Goal: Information Seeking & Learning: Learn about a topic

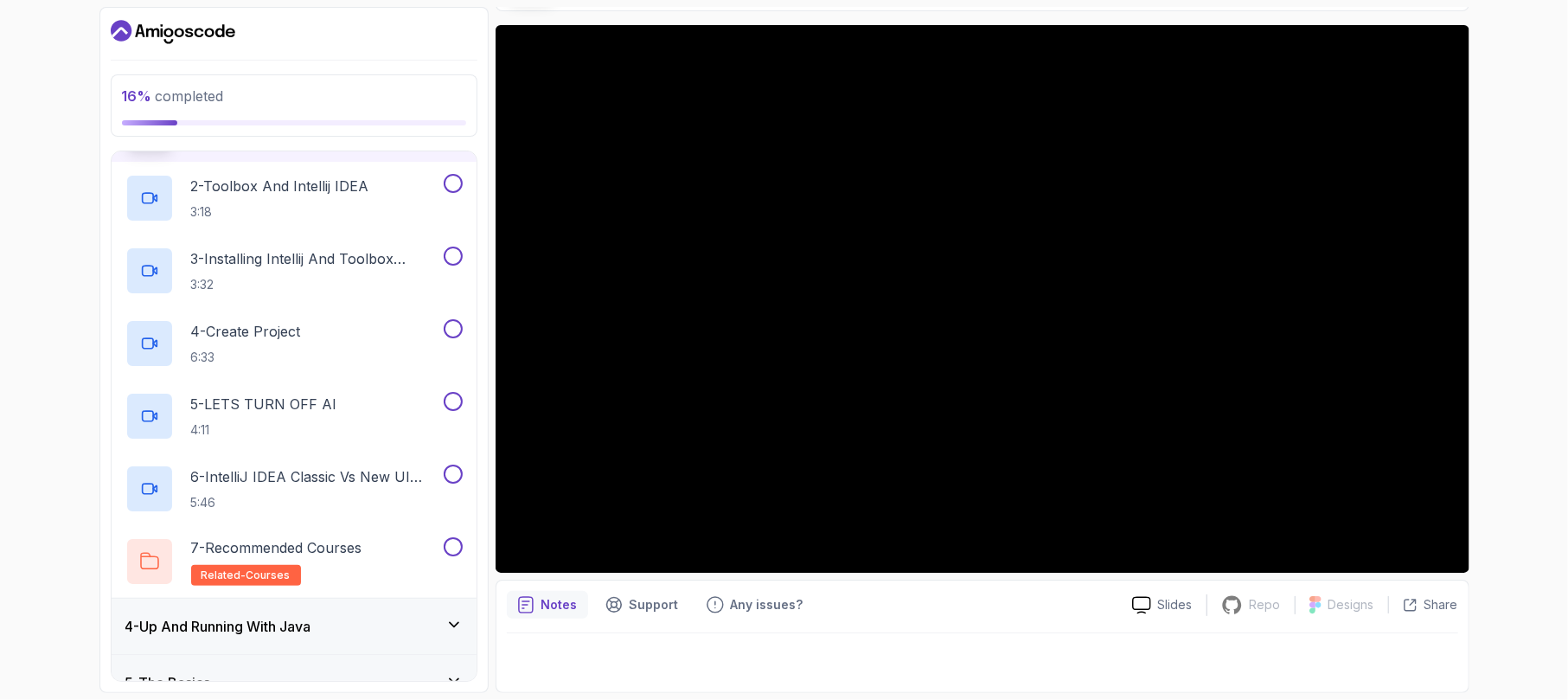
scroll to position [346, 0]
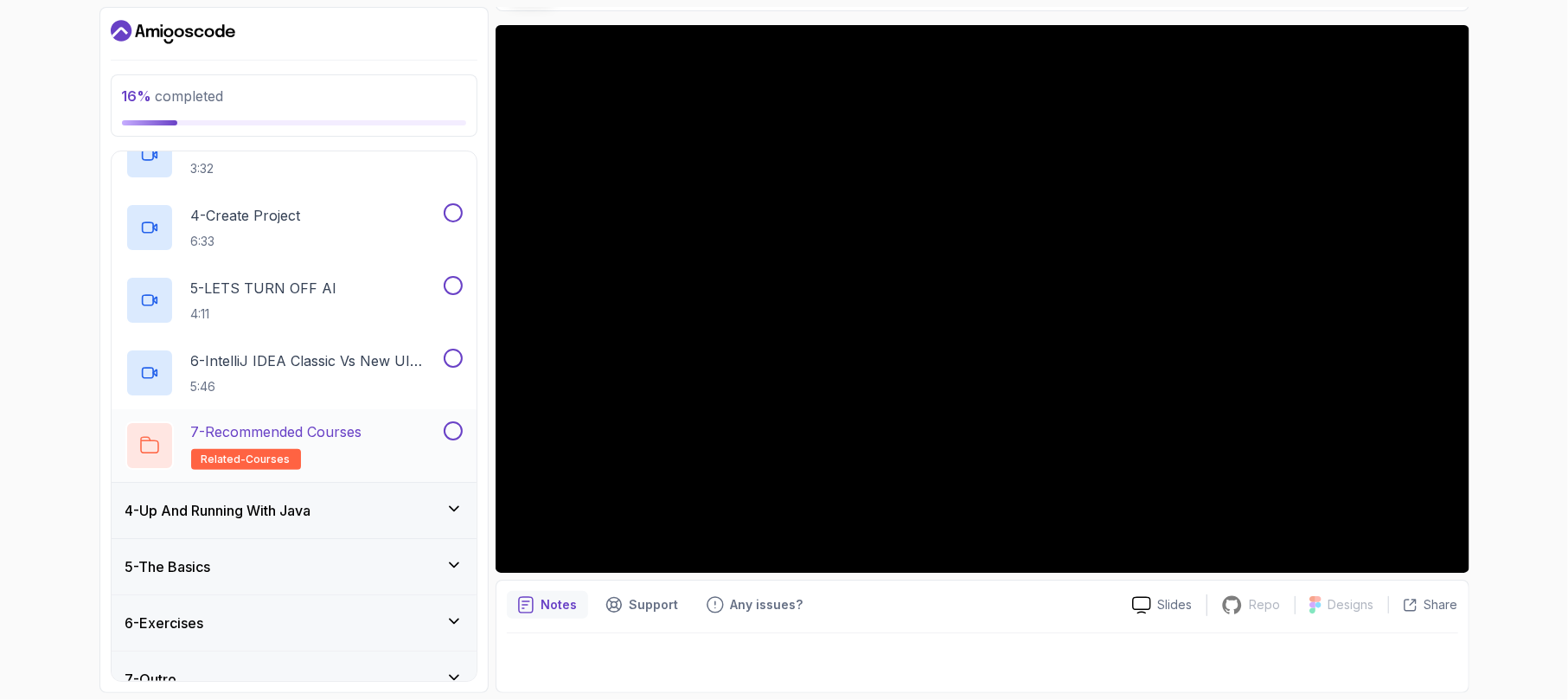
click at [385, 429] on div "7 - Recommended Courses related-courses" at bounding box center [282, 445] width 315 height 48
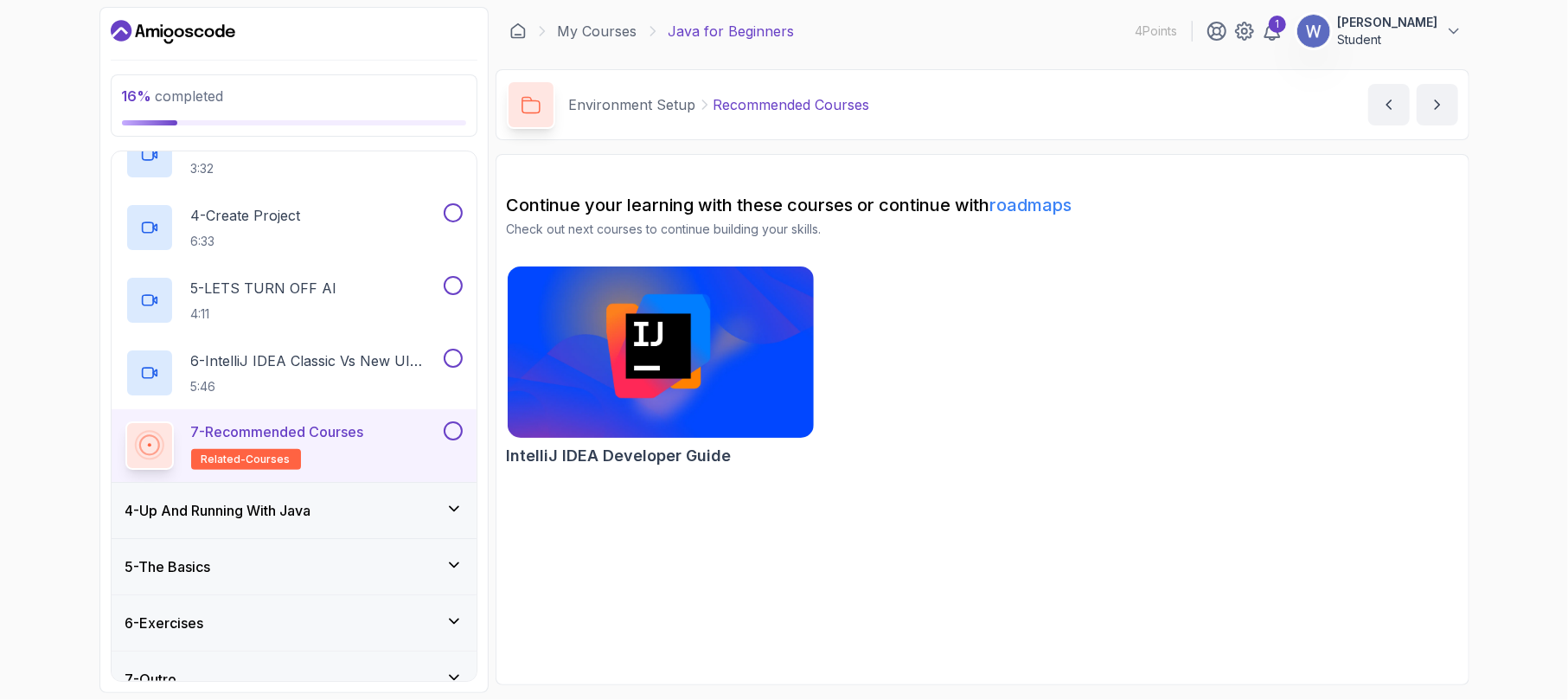
click at [364, 429] on p "7 - Recommended Courses" at bounding box center [277, 432] width 173 height 21
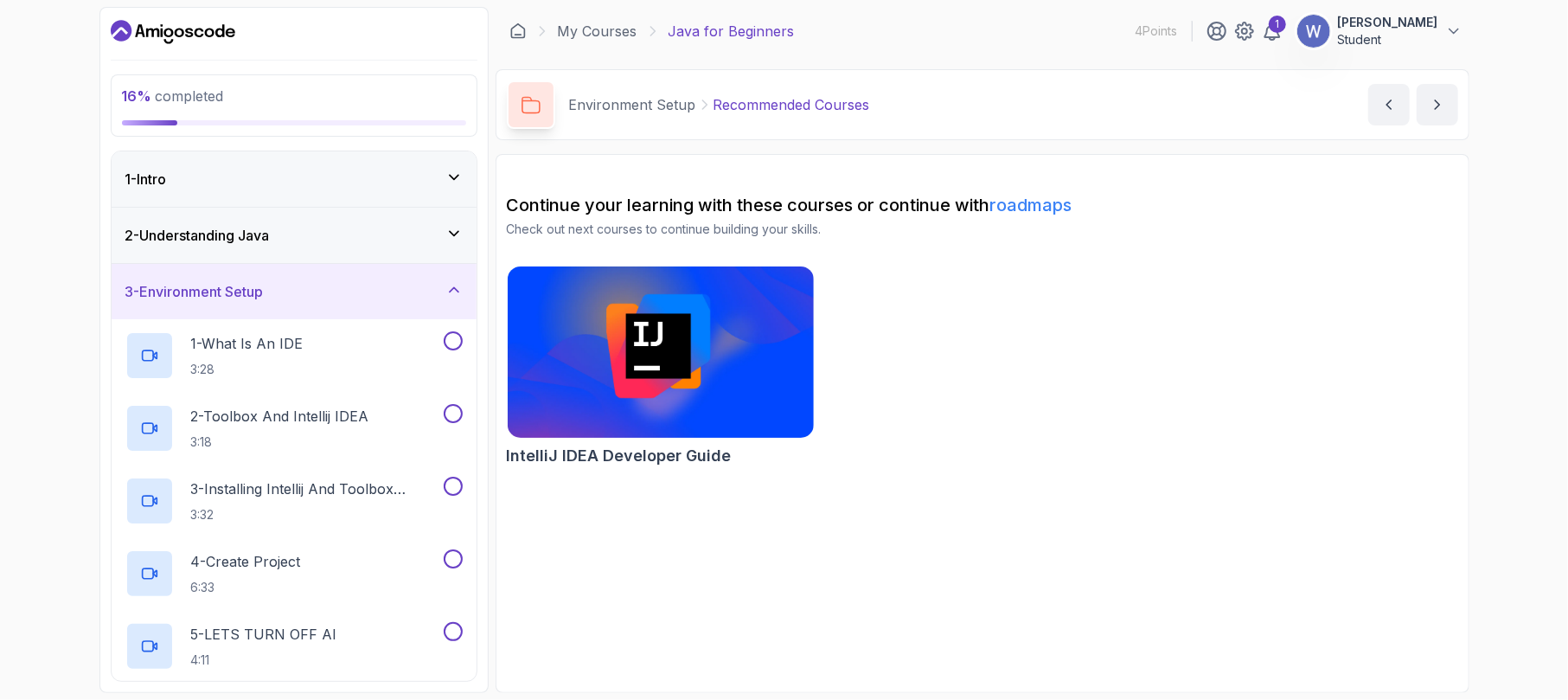
click at [452, 289] on icon at bounding box center [454, 290] width 17 height 17
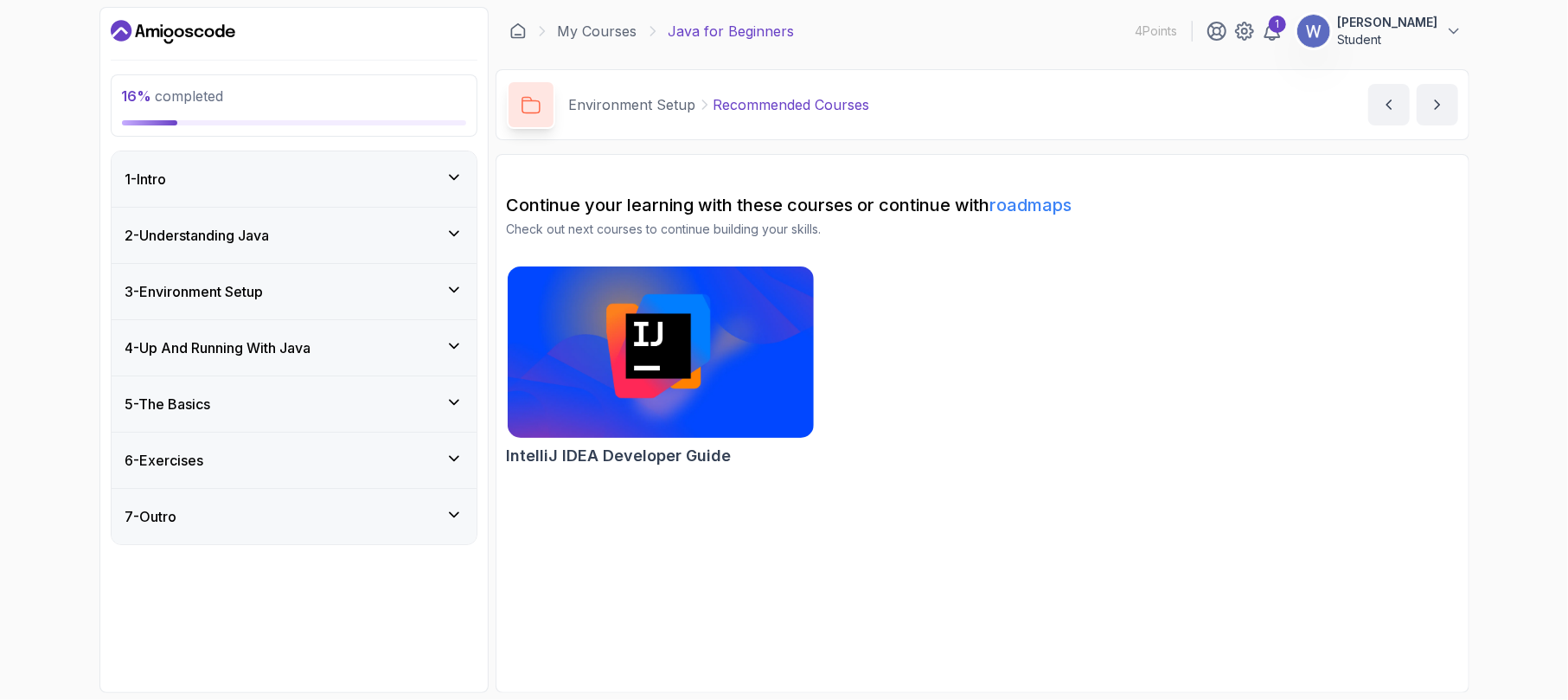
click at [452, 289] on icon at bounding box center [454, 290] width 17 height 17
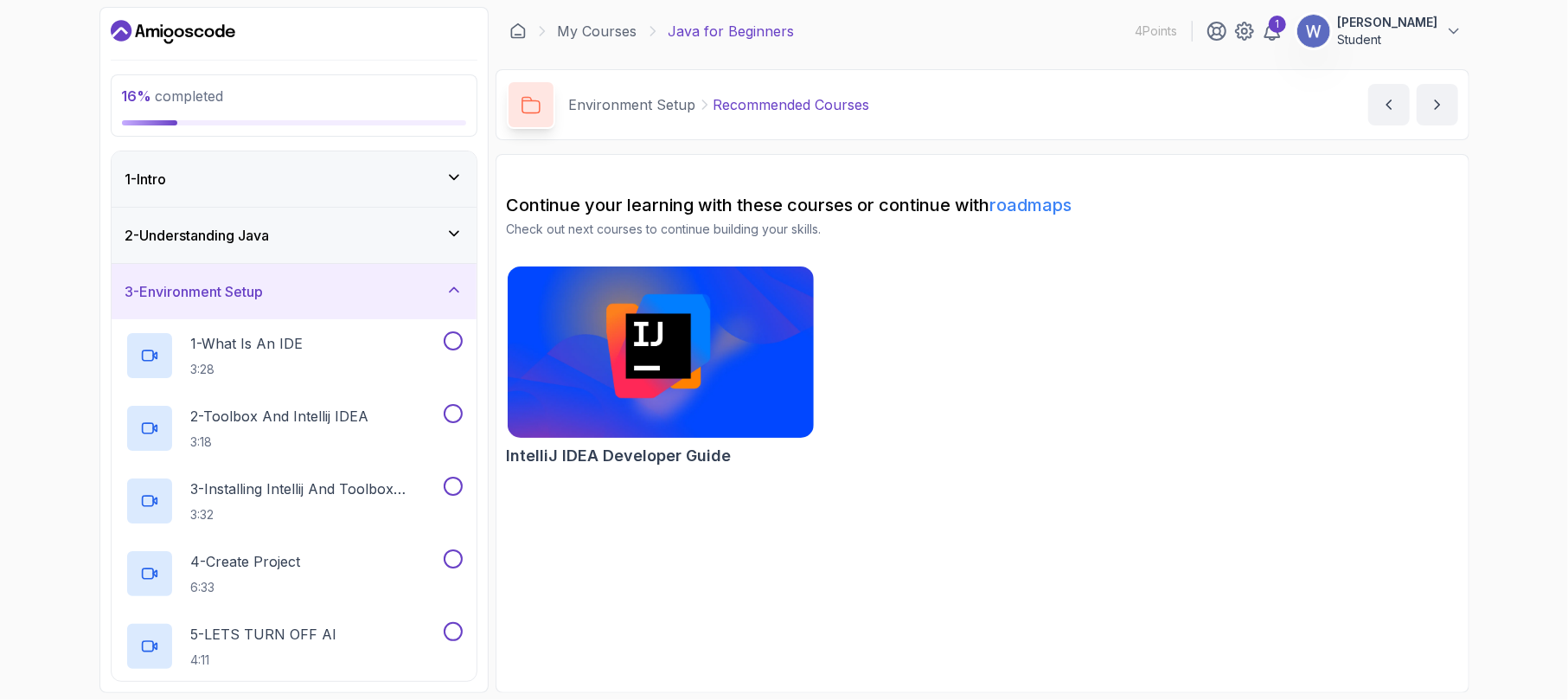
click at [454, 231] on icon at bounding box center [454, 233] width 17 height 17
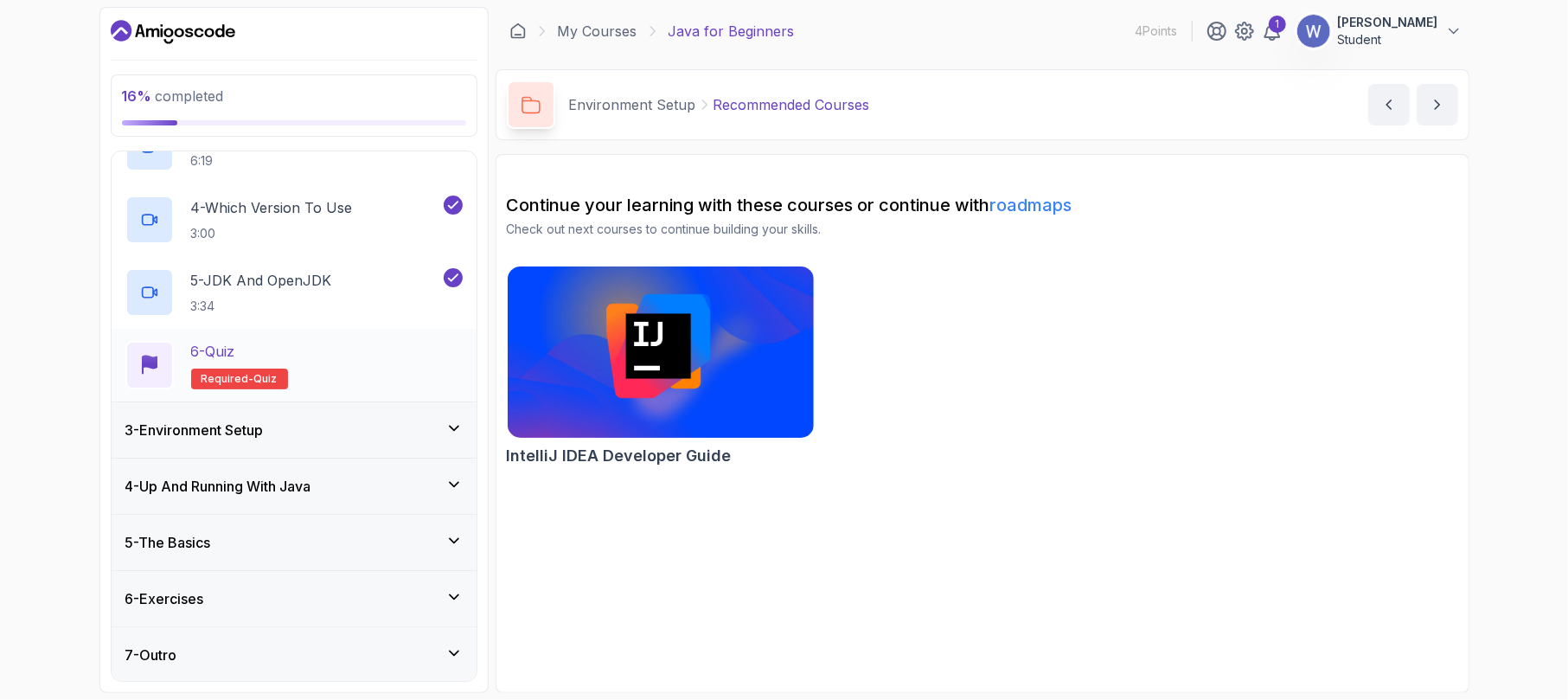
scroll to position [302, 0]
click at [254, 371] on span "quiz" at bounding box center [265, 377] width 24 height 14
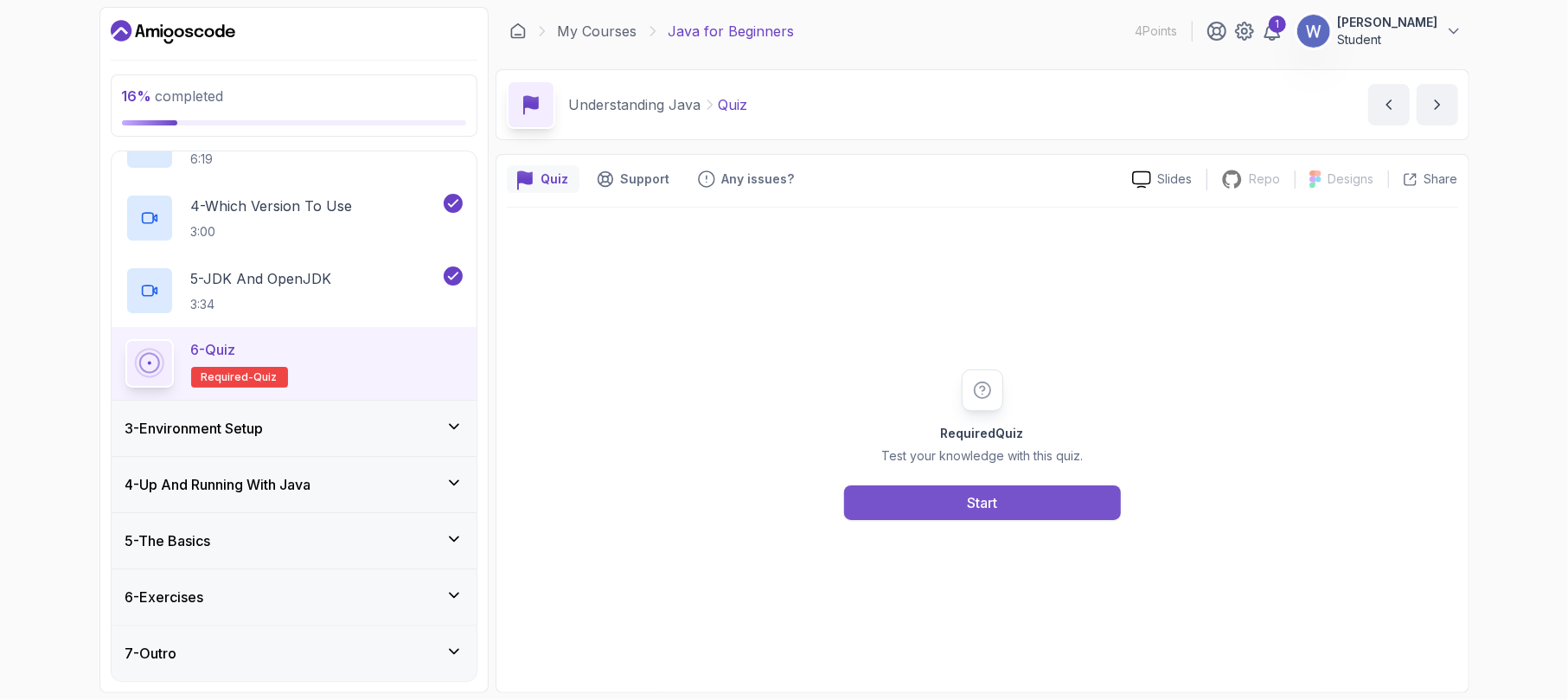
click at [987, 502] on div "Start" at bounding box center [982, 503] width 30 height 21
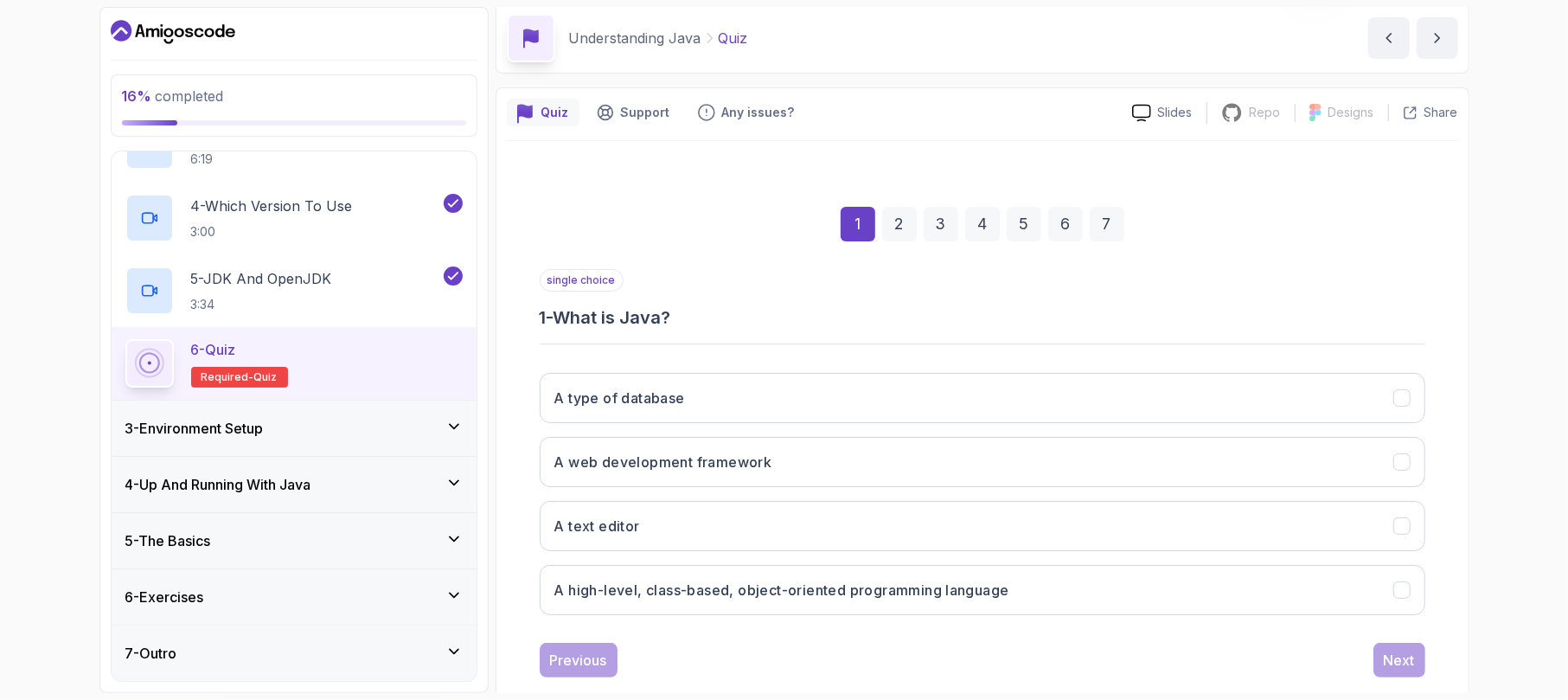
scroll to position [104, 0]
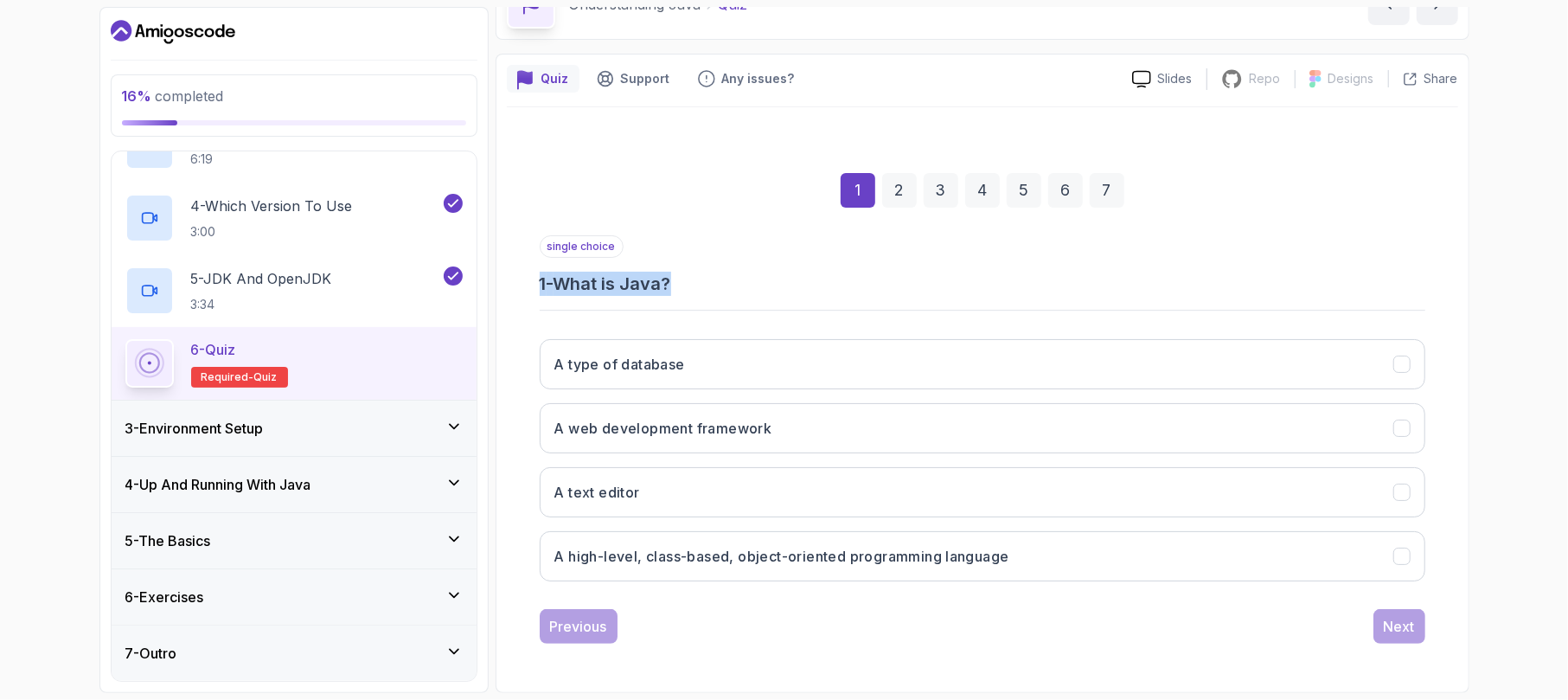
drag, startPoint x: 539, startPoint y: 282, endPoint x: 687, endPoint y: 282, distance: 148.0
click at [687, 282] on h3 "1 - What is Java?" at bounding box center [982, 284] width 886 height 25
copy h3 "1 - What is Java?"
click at [753, 560] on h3 "A high-level, class-based, object-oriented programming language" at bounding box center [782, 556] width 455 height 21
click at [1402, 626] on div "Next" at bounding box center [1399, 626] width 31 height 21
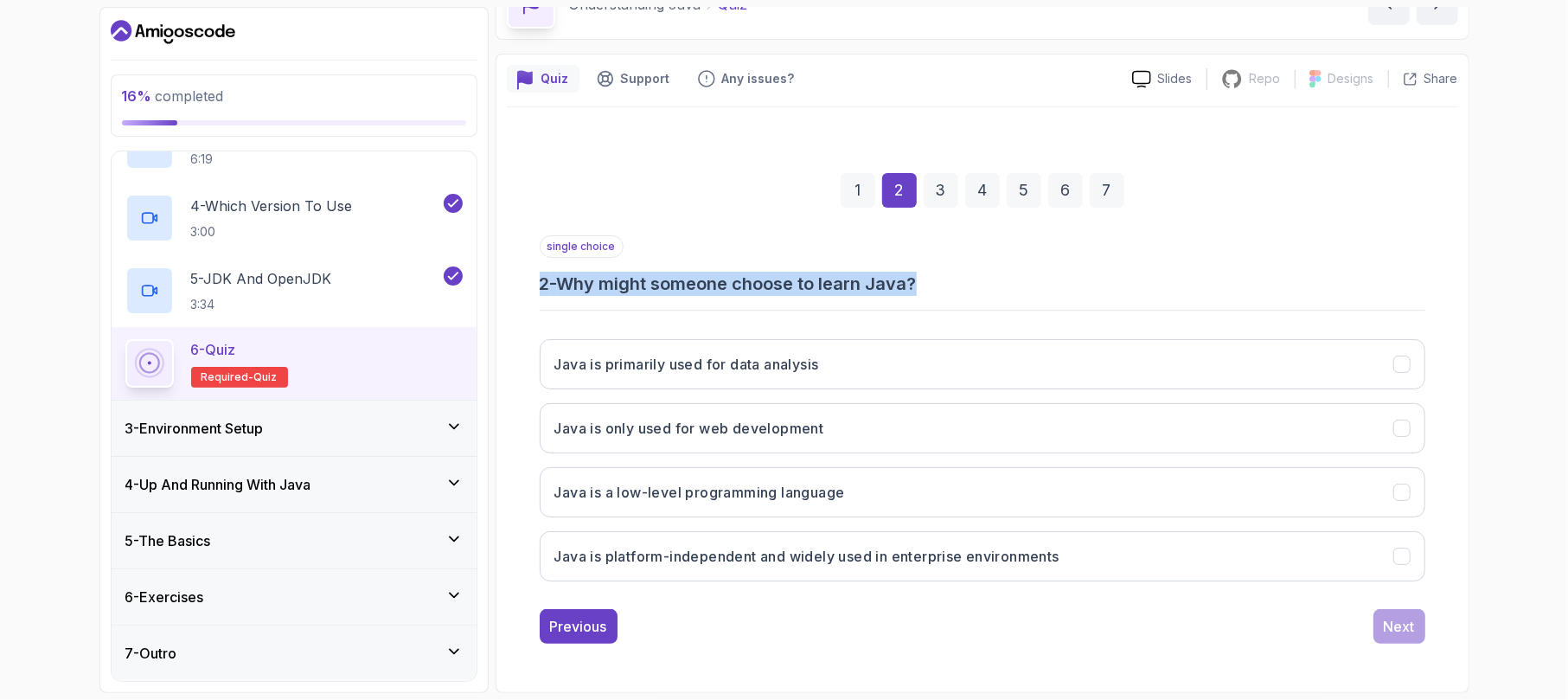
drag, startPoint x: 537, startPoint y: 282, endPoint x: 991, endPoint y: 289, distance: 454.1
click at [991, 289] on div "1 2 3 4 5 6 7 single choice 2 - Why might someone choose to learn Java? Java is…" at bounding box center [982, 394] width 951 height 526
copy h3 "2 - Why might someone choose to learn Java?"
drag, startPoint x: 560, startPoint y: 354, endPoint x: 1049, endPoint y: 569, distance: 534.2
click at [1053, 575] on div "Java is primarily used for data analysis Java is only used for web development …" at bounding box center [982, 460] width 886 height 270
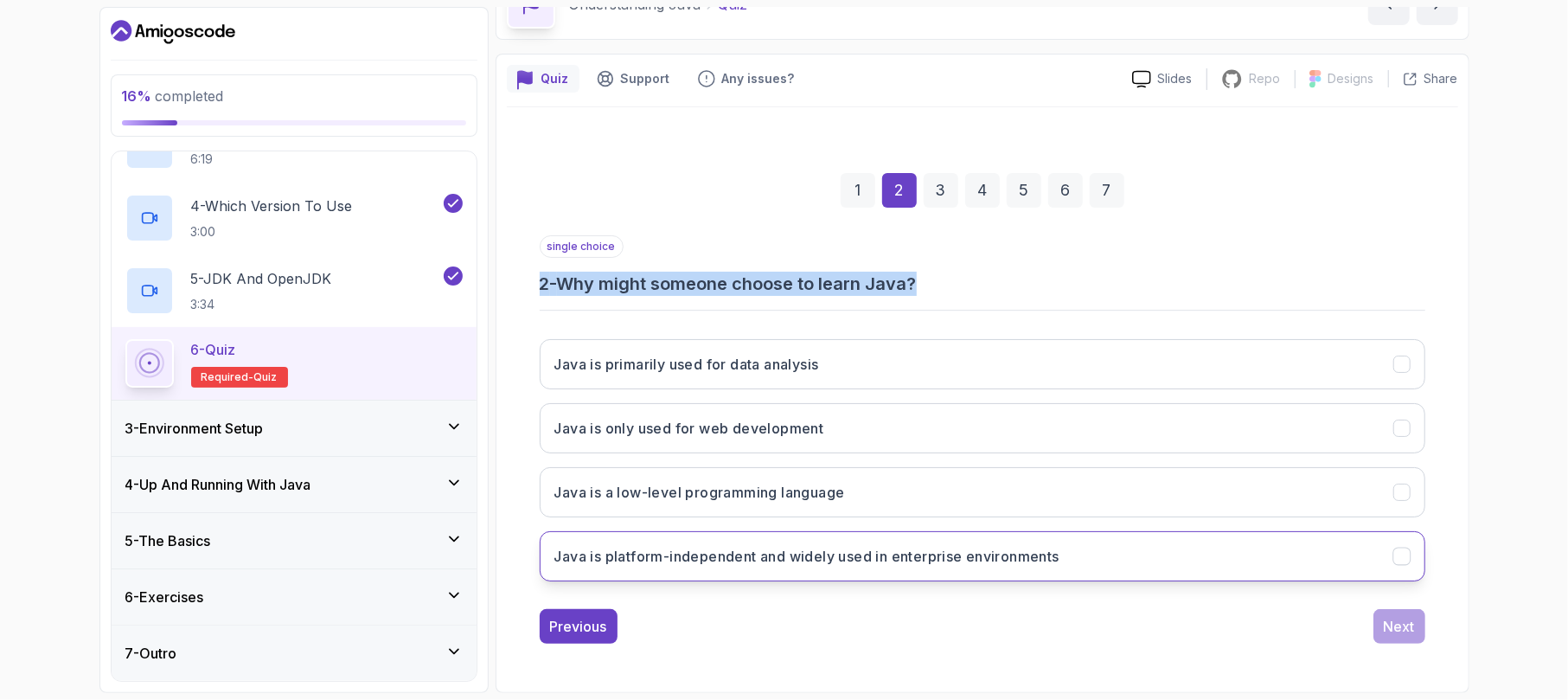
click at [1045, 550] on h3 "Java is platform-independent and widely used in enterprise environments" at bounding box center [807, 556] width 505 height 21
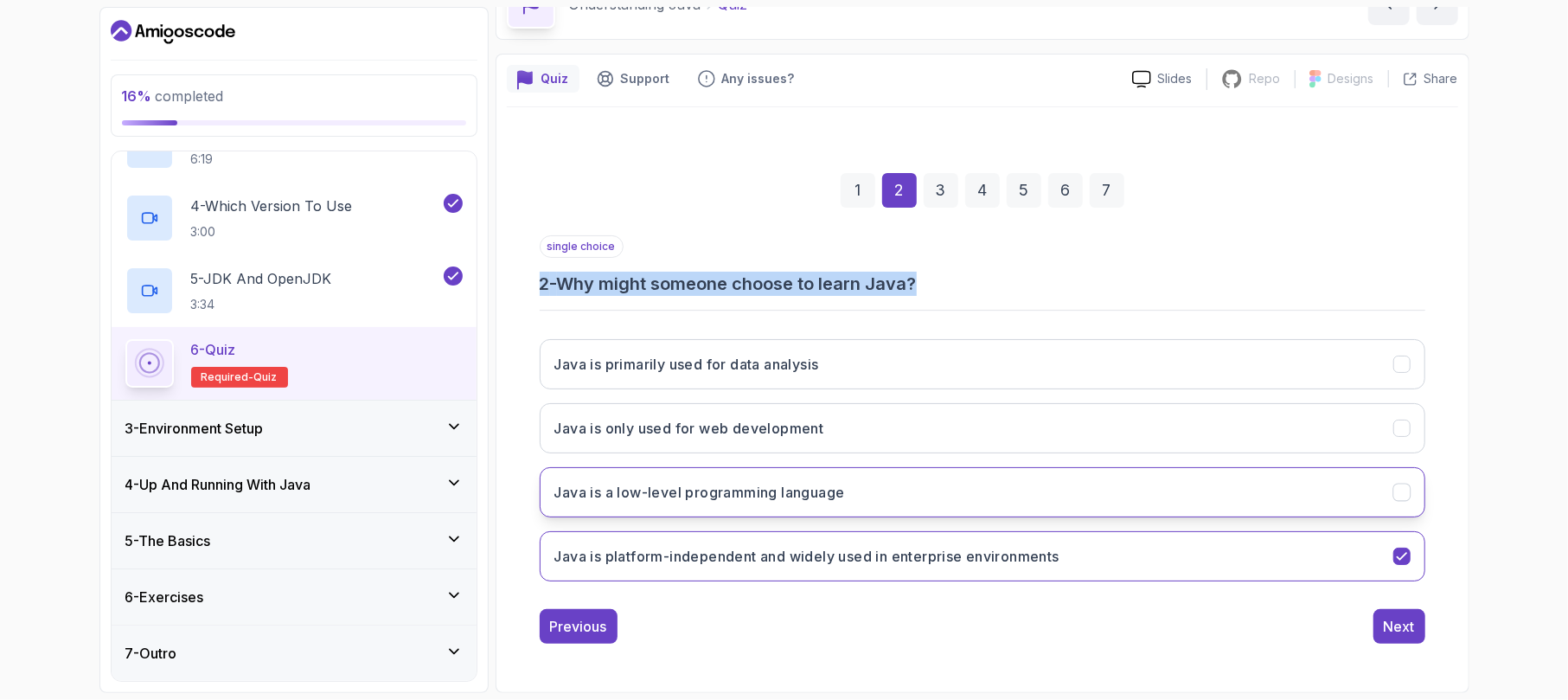
click at [793, 488] on h3 "Java is a low-level programming language" at bounding box center [700, 492] width 291 height 21
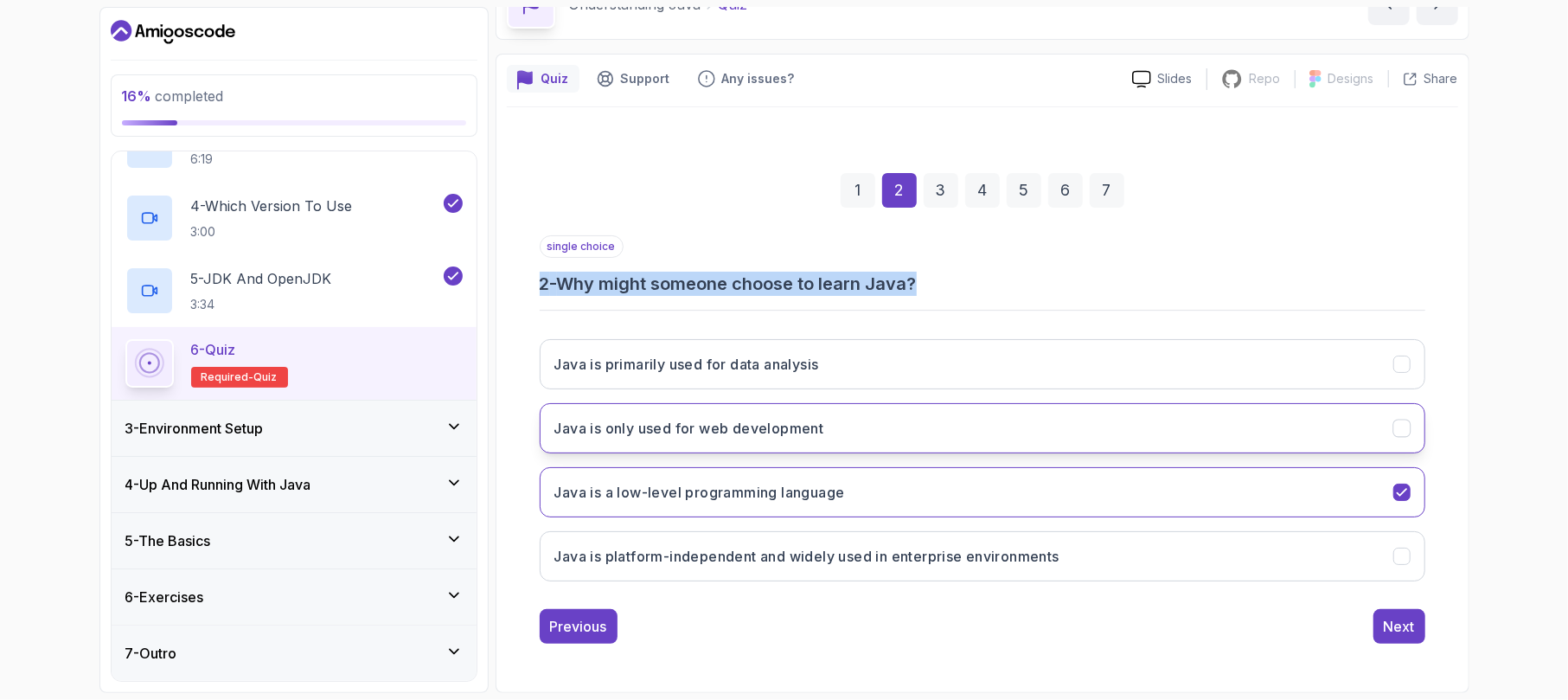
click at [776, 423] on h3 "Java is only used for web development" at bounding box center [690, 428] width 270 height 21
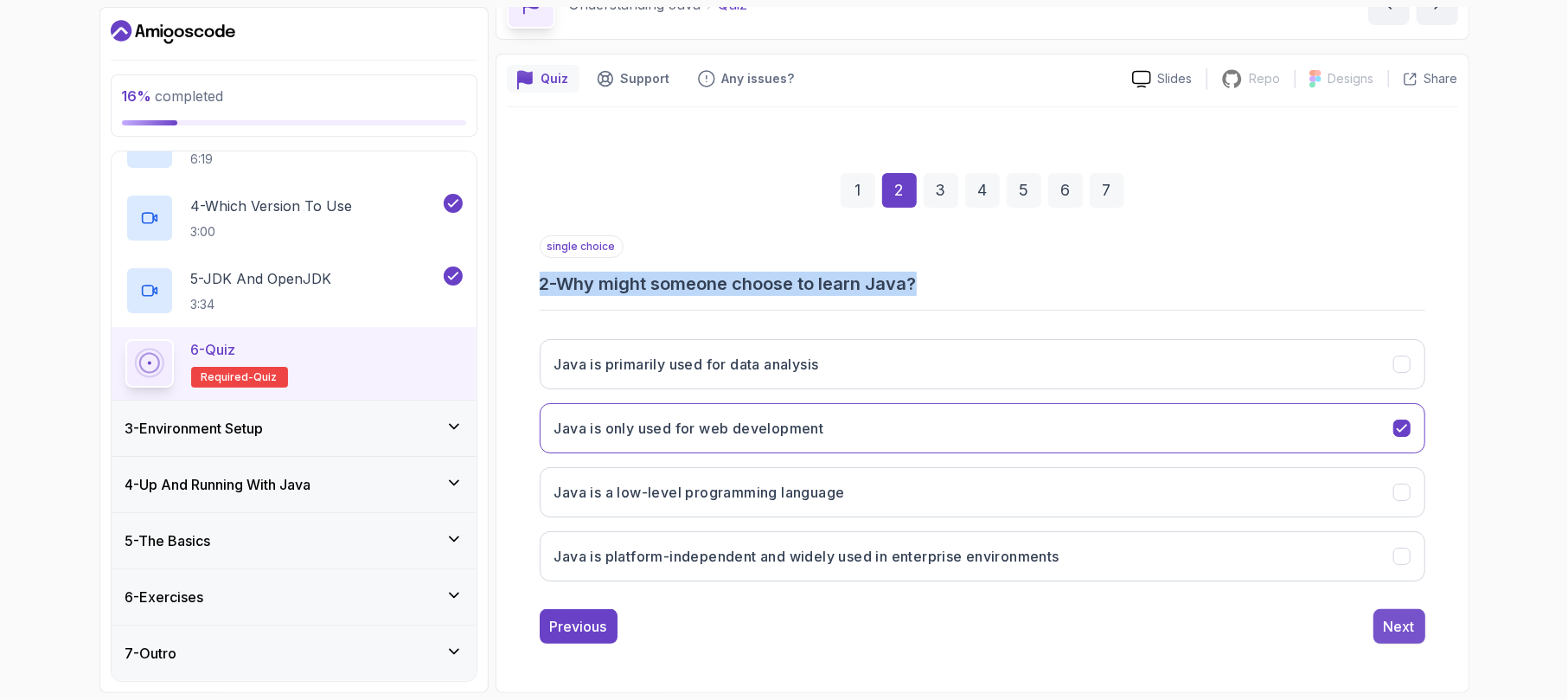
click at [1406, 630] on div "Next" at bounding box center [1399, 626] width 31 height 21
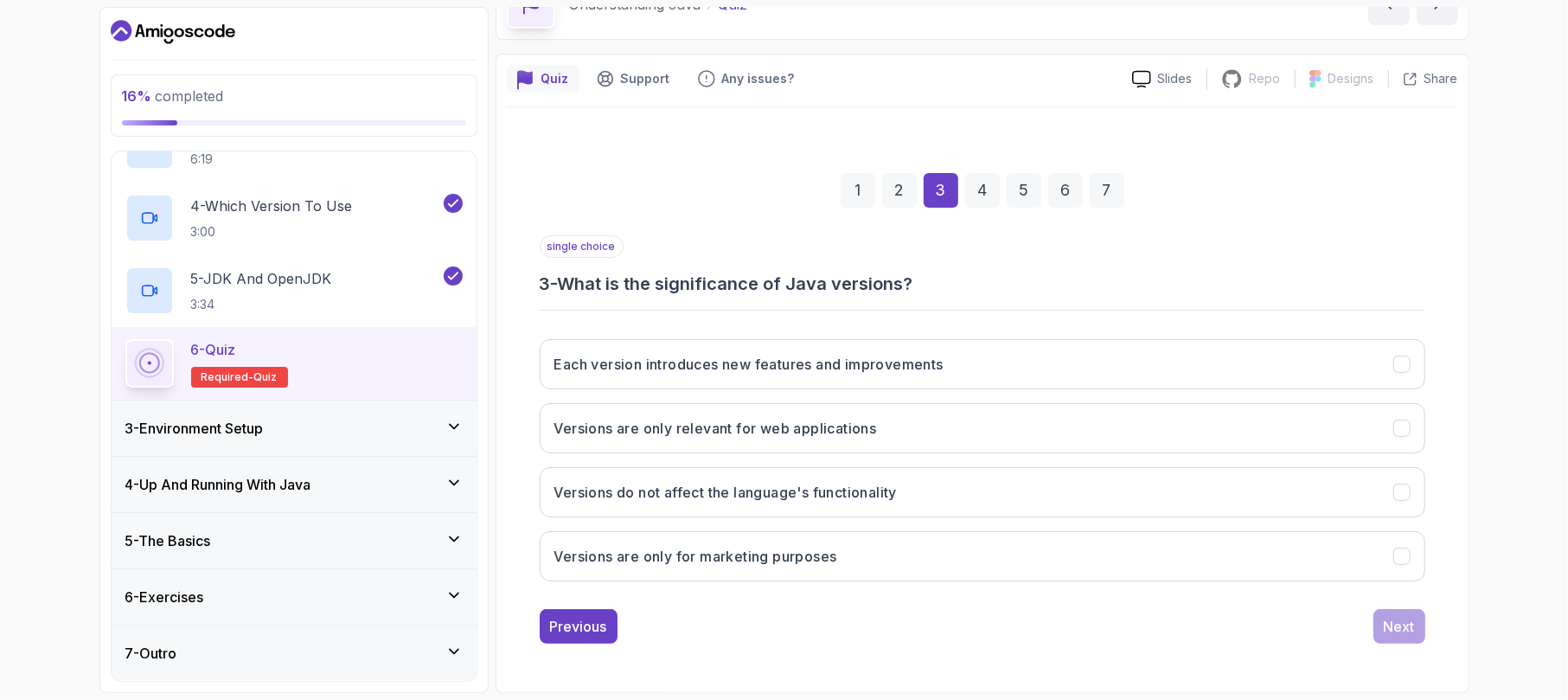
drag, startPoint x: 562, startPoint y: 287, endPoint x: 918, endPoint y: 283, distance: 356.0
click at [918, 283] on h3 "3 - What is the significance of Java versions?" at bounding box center [982, 284] width 886 height 25
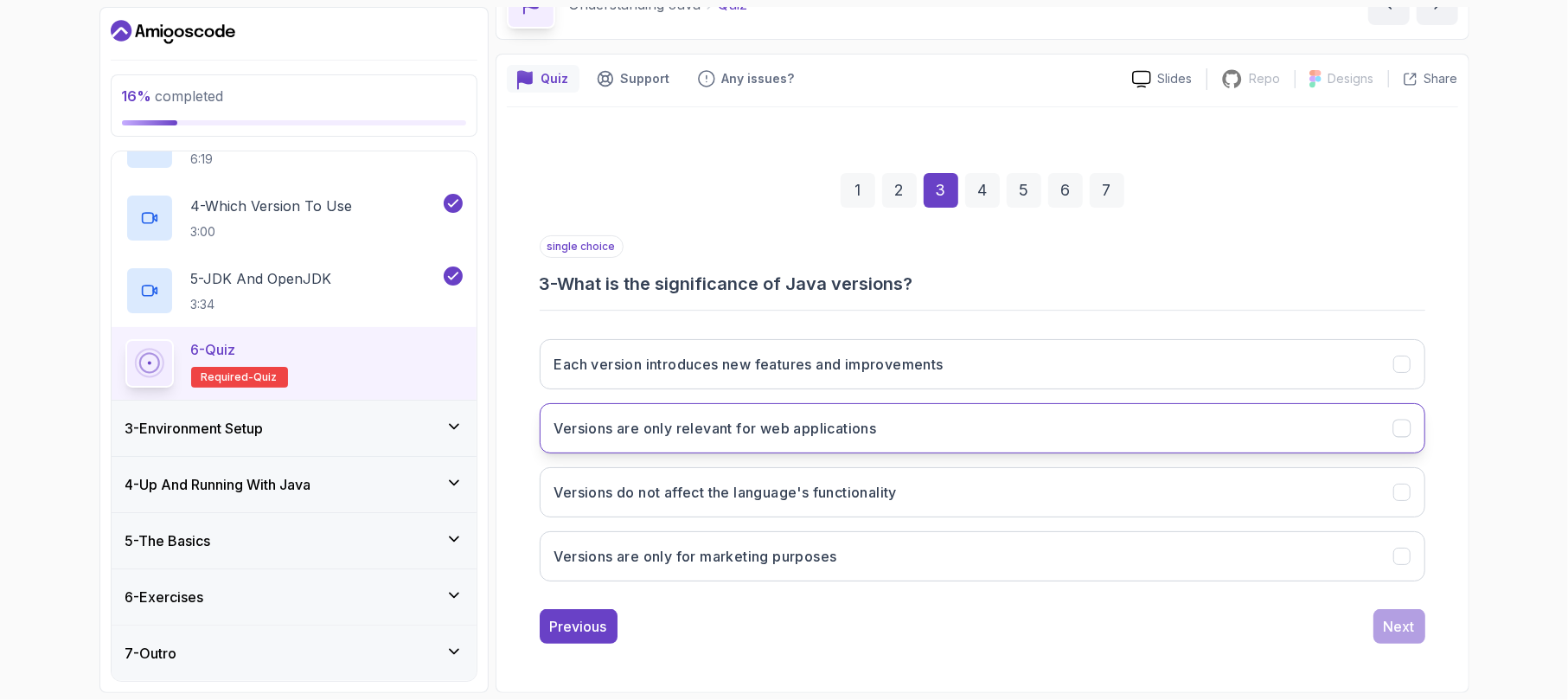
copy h3 "What is the significance of Java versions?"
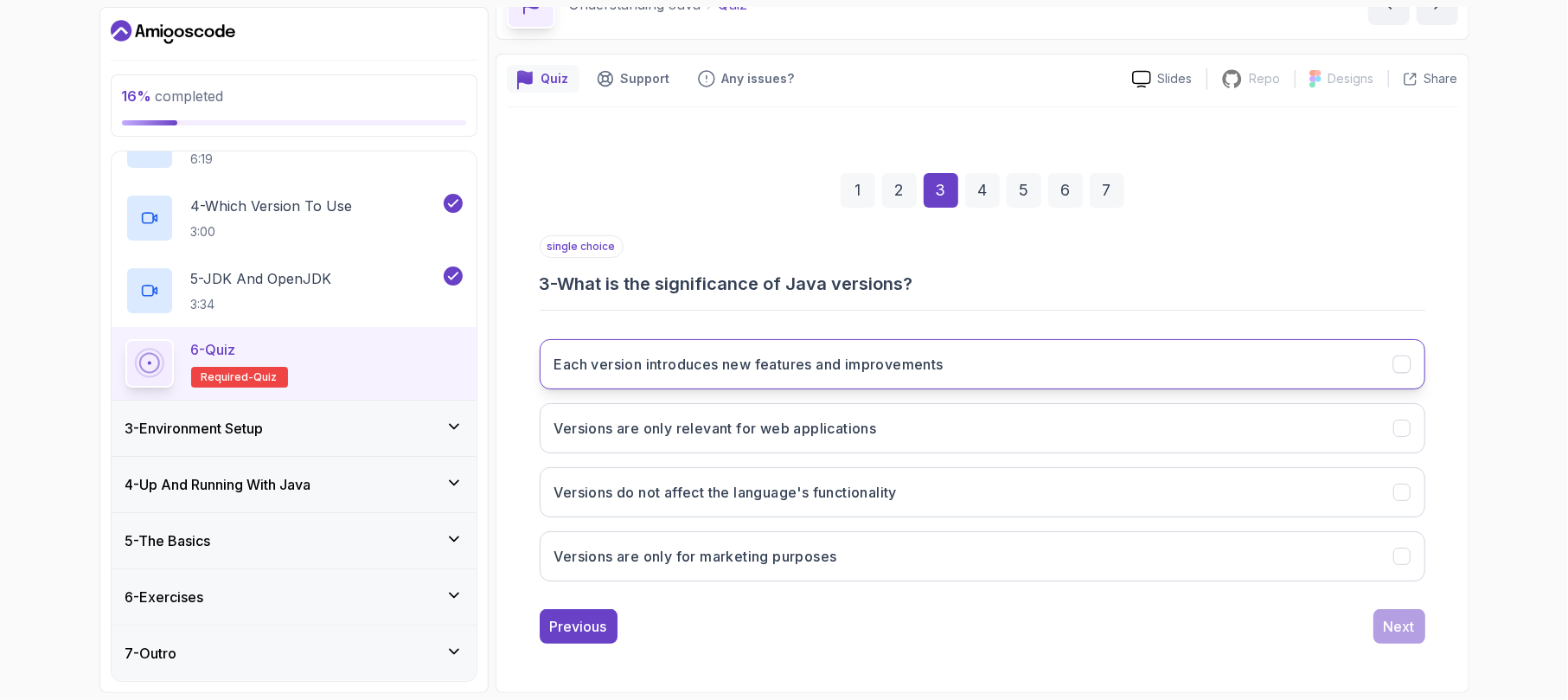
click at [782, 361] on h3 "Each version introduces new features and improvements" at bounding box center [749, 365] width 389 height 21
drag, startPoint x: 950, startPoint y: 365, endPoint x: 549, endPoint y: 358, distance: 401.1
click at [565, 347] on button "Each version introduces new features and improvements" at bounding box center [982, 364] width 886 height 50
drag, startPoint x: 548, startPoint y: 360, endPoint x: 663, endPoint y: 348, distance: 115.6
click at [718, 362] on button "Each version introduces new features and improvements" at bounding box center [982, 364] width 886 height 50
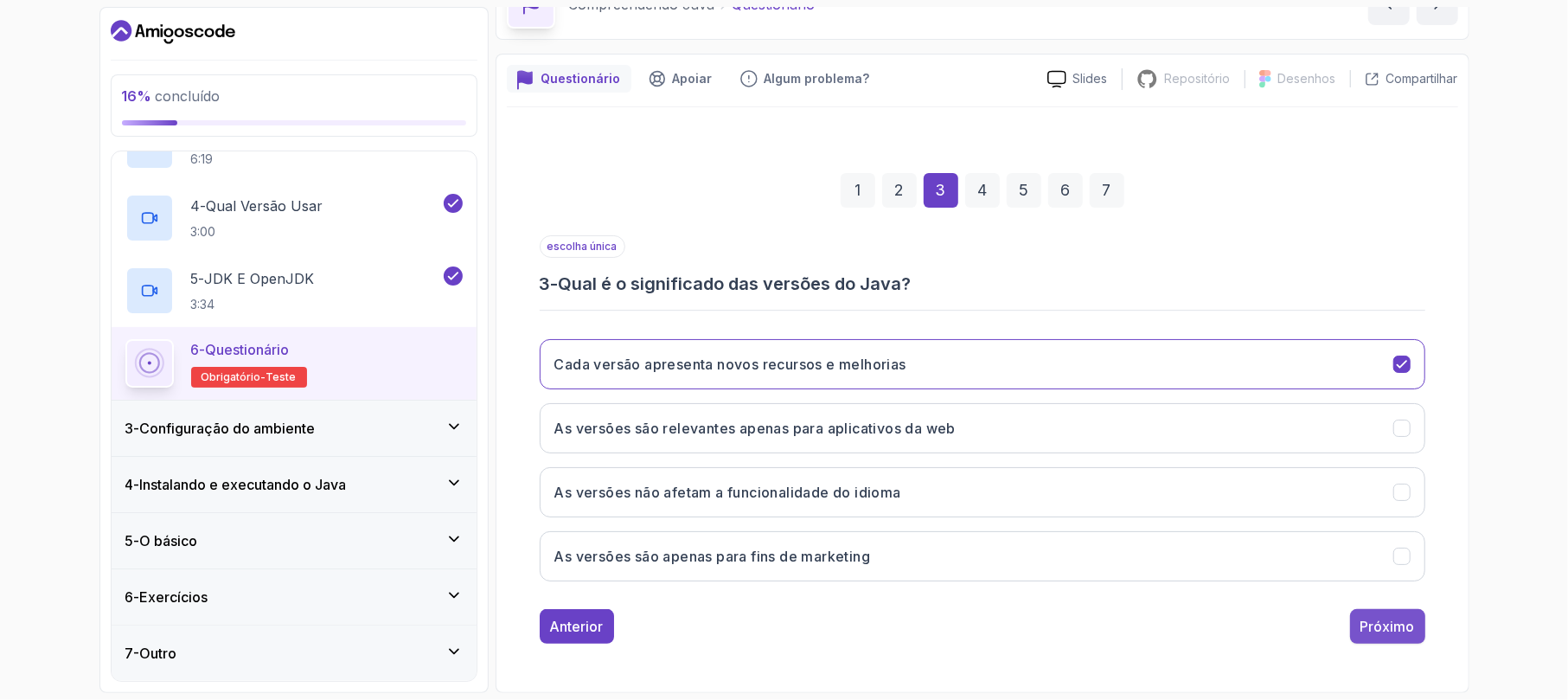
click at [1383, 623] on font "Próximo" at bounding box center [1389, 626] width 55 height 17
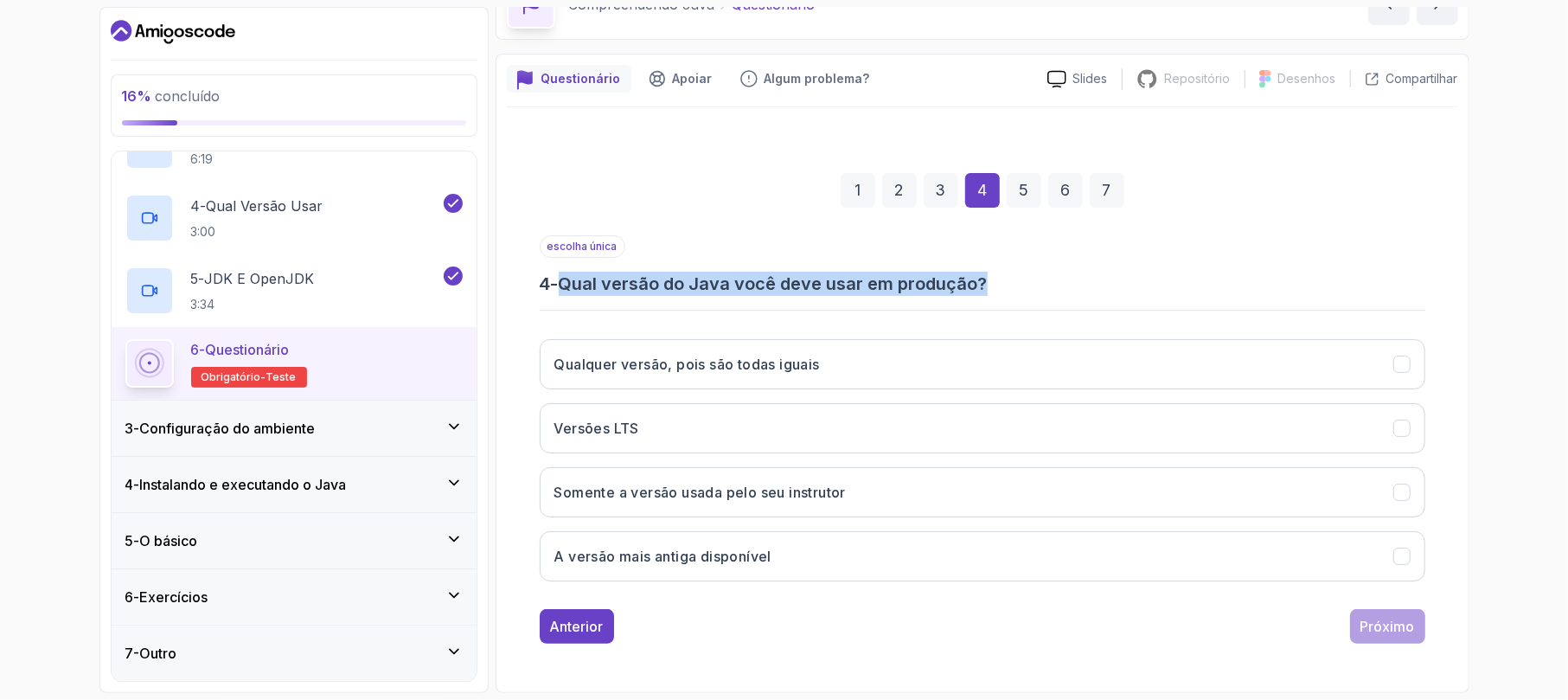
drag, startPoint x: 561, startPoint y: 284, endPoint x: 1097, endPoint y: 294, distance: 536.1
click at [1098, 294] on div "escolha única 4 - Qual versão do Java você deve usar em produção? Qualquer vers…" at bounding box center [982, 415] width 886 height 360
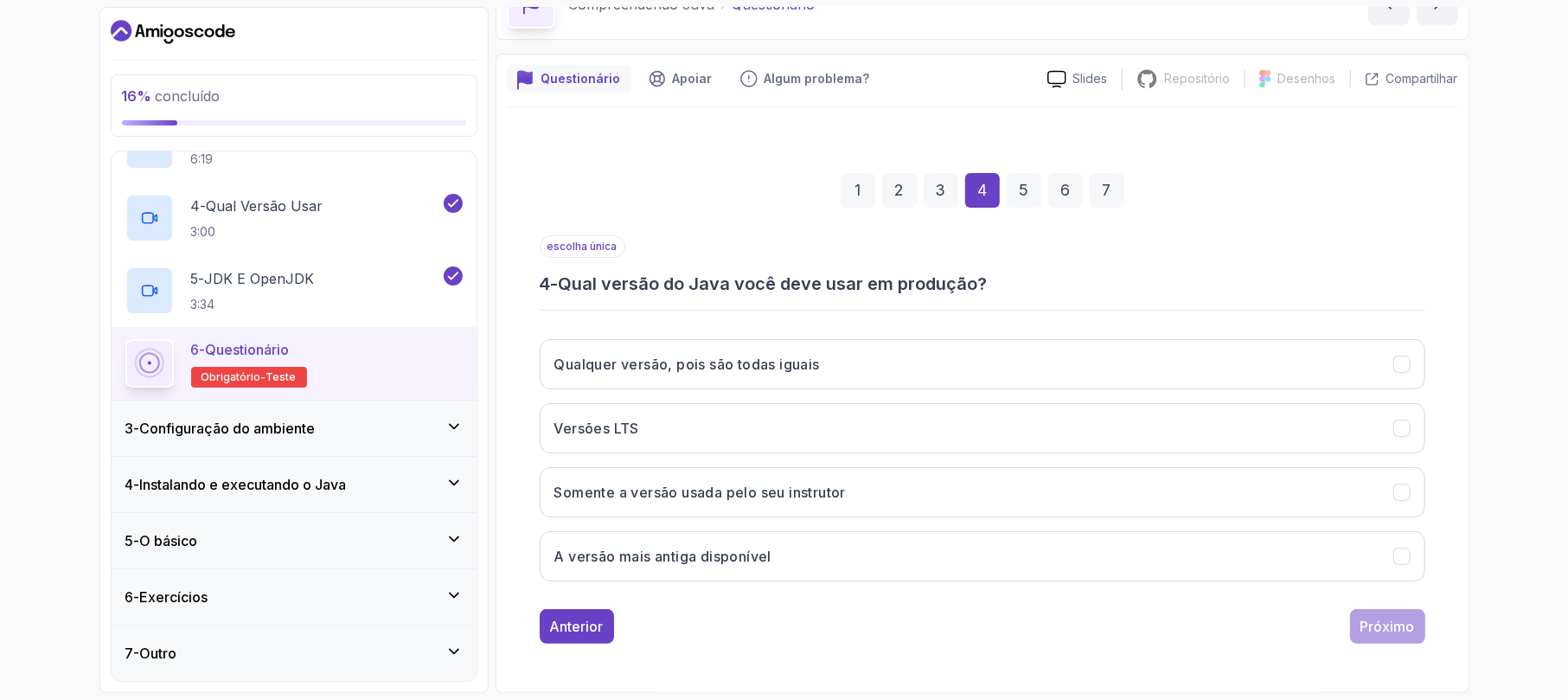
drag, startPoint x: 1097, startPoint y: 294, endPoint x: 1019, endPoint y: 294, distance: 78.0
click at [1023, 294] on div "escolha única 4 - Qual versão do Java você deve usar em produção? Qualquer vers…" at bounding box center [982, 415] width 886 height 360
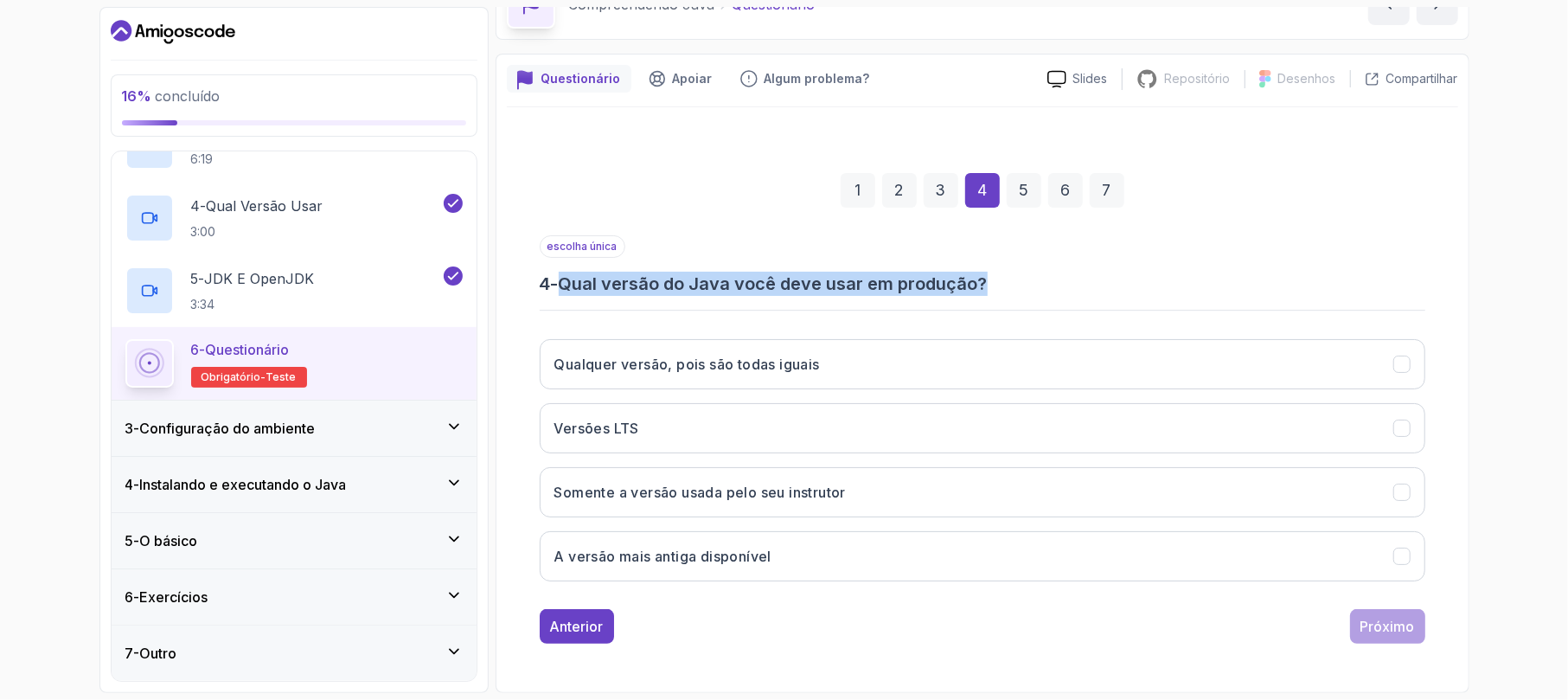
drag, startPoint x: 569, startPoint y: 277, endPoint x: 1054, endPoint y: 289, distance: 485.1
click at [1054, 289] on h3 "4 - Qual versão do Java você deve usar em produção?" at bounding box center [982, 284] width 886 height 25
copy font "Qual versão do Java você deve usar em produção?"
click at [745, 422] on button "Versões LTS" at bounding box center [982, 428] width 886 height 50
click at [1386, 618] on font "Próximo" at bounding box center [1389, 626] width 55 height 17
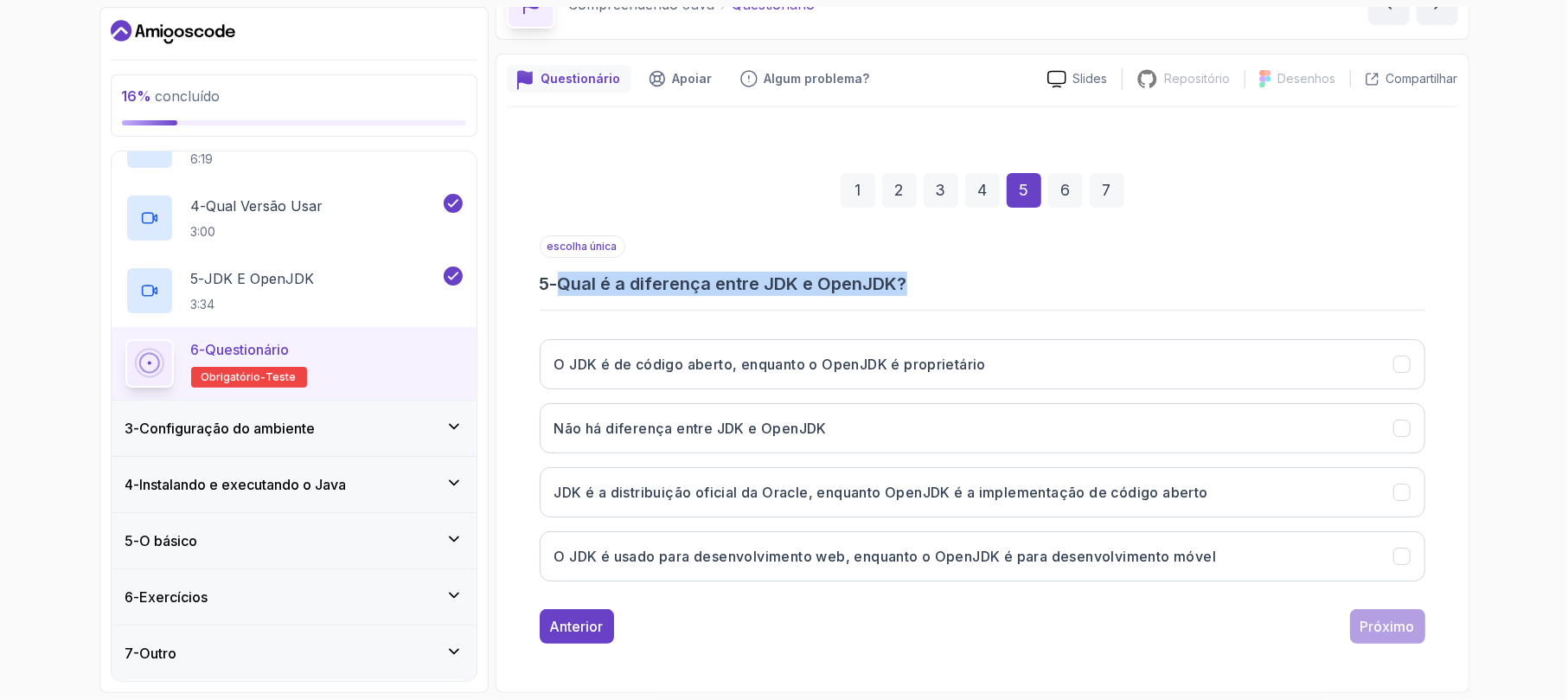
drag, startPoint x: 566, startPoint y: 279, endPoint x: 1097, endPoint y: 262, distance: 531.3
click at [1097, 262] on div "escolha única 5 - Qual é a diferença entre JDK e OpenJDK?" at bounding box center [982, 265] width 886 height 60
copy font "Qual é a diferença entre JDK e OpenJDK?"
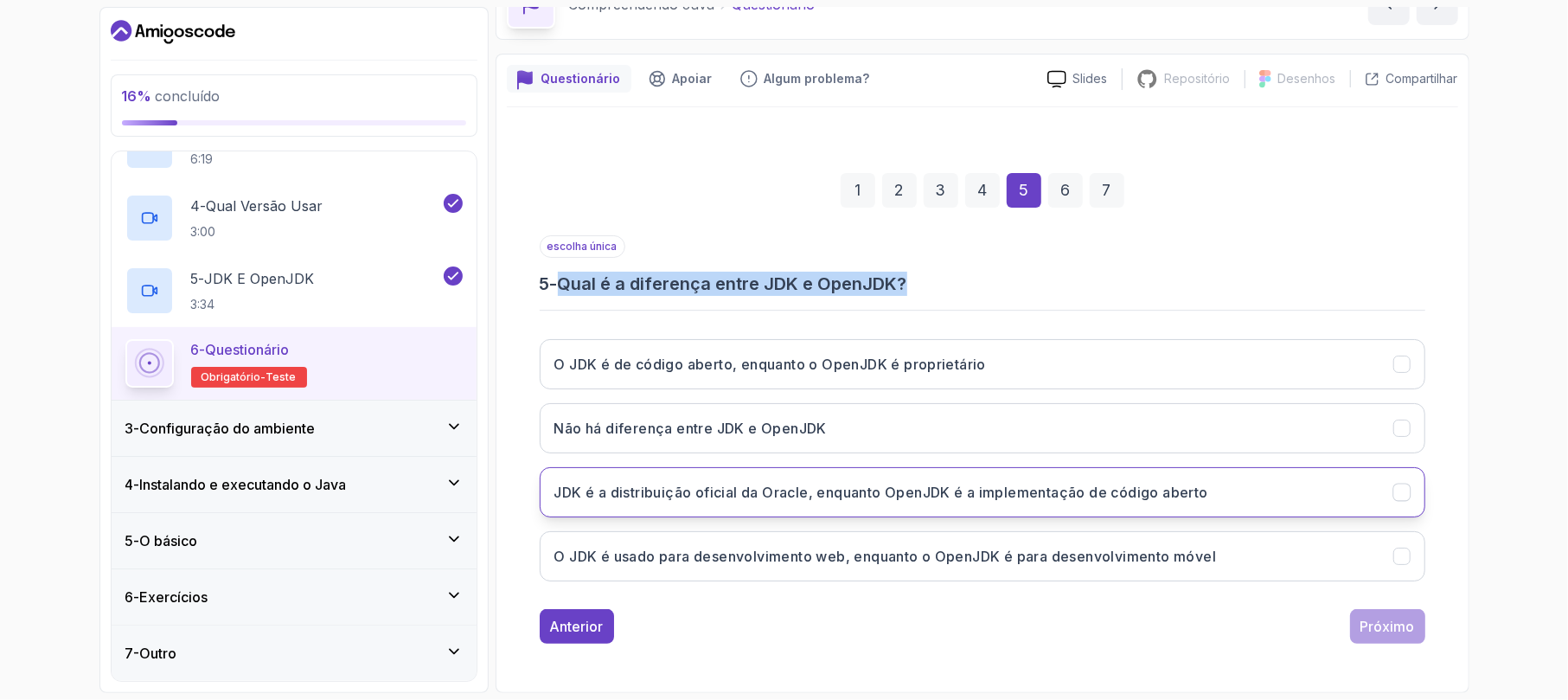
click at [912, 476] on button "JDK é a distribuição oficial da Oracle, enquanto OpenJDK é a implementação de c…" at bounding box center [982, 492] width 886 height 50
click at [1383, 618] on font "Próximo" at bounding box center [1389, 626] width 55 height 17
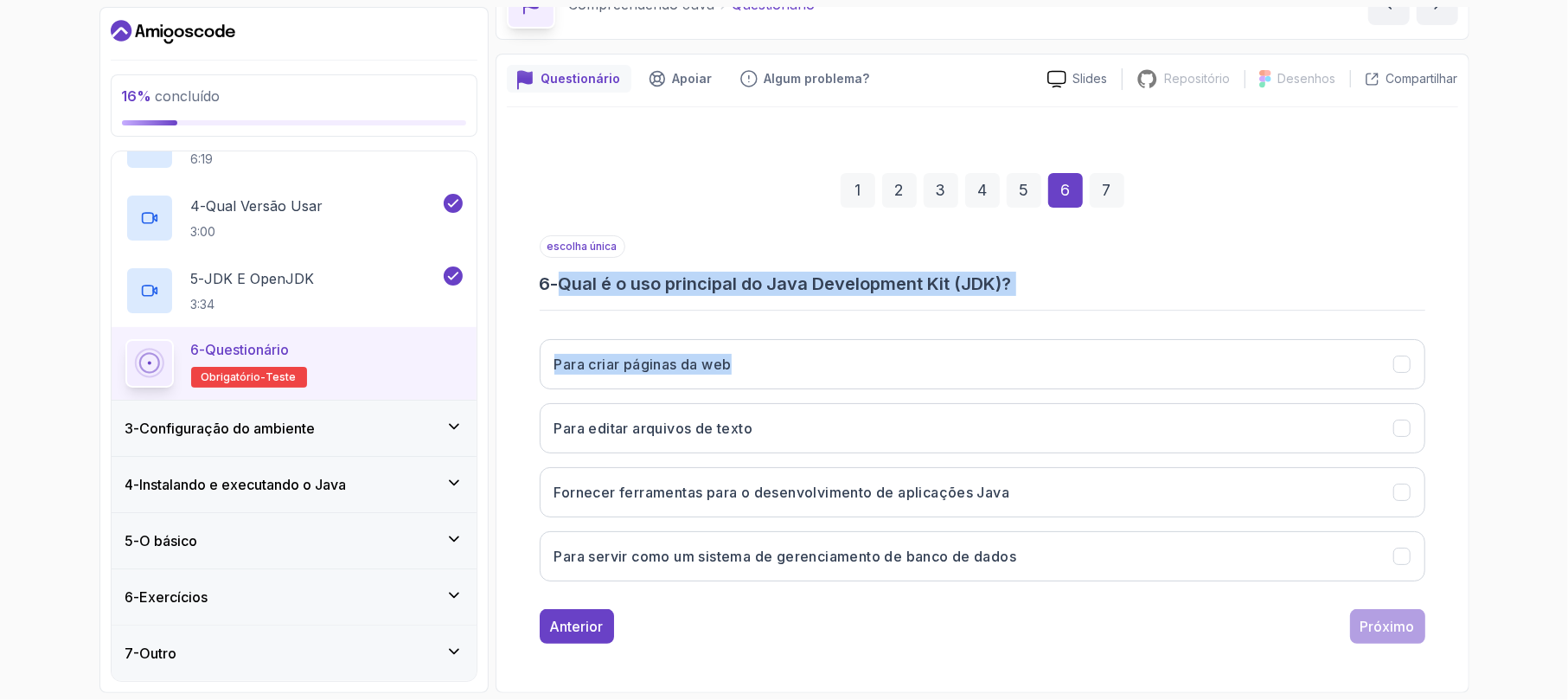
drag, startPoint x: 569, startPoint y: 285, endPoint x: 1084, endPoint y: 313, distance: 515.8
click at [1084, 313] on div "escolha única 6 - Qual é o uso principal do Java Development Kit (JDK)? Para cr…" at bounding box center [982, 415] width 886 height 360
click at [1028, 278] on h3 "6 - Qual é o uso principal do Java Development Kit (JDK)?" at bounding box center [982, 284] width 886 height 25
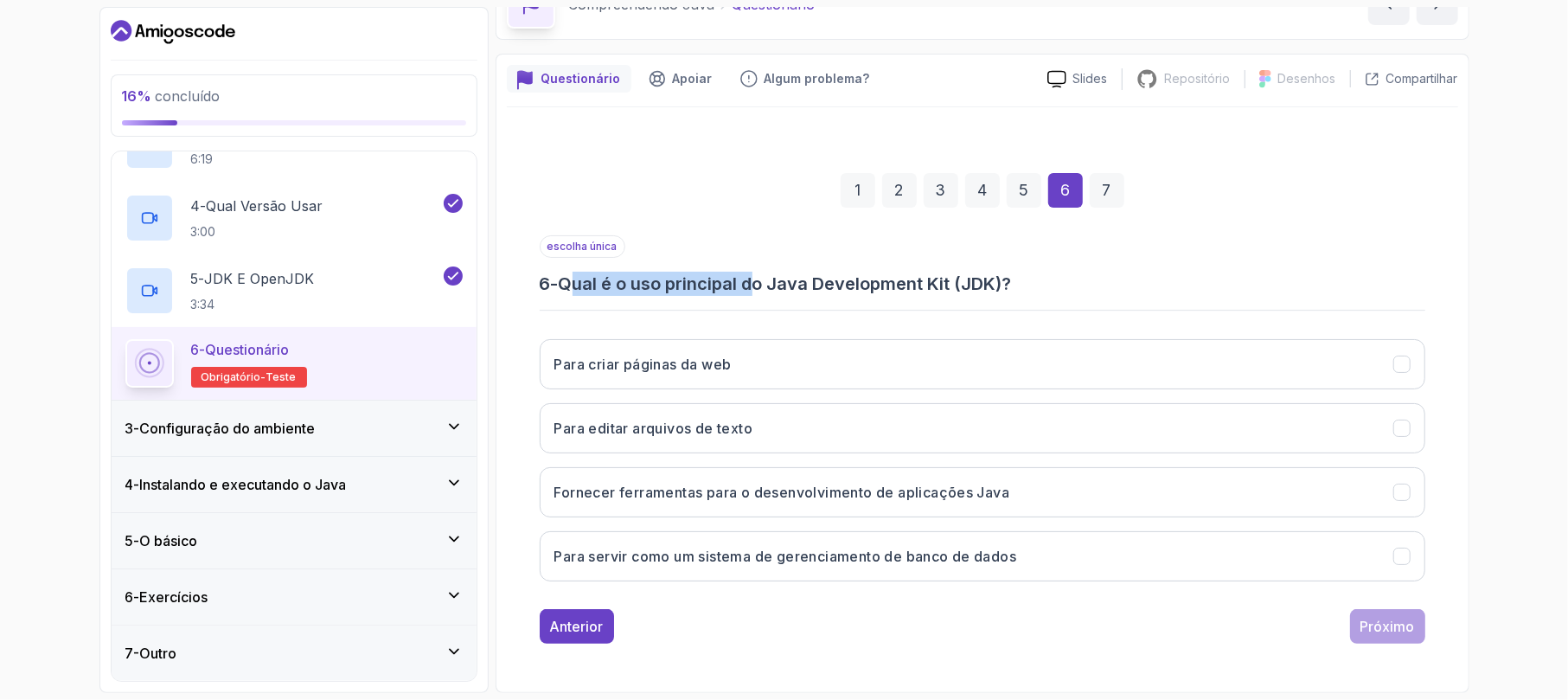
drag, startPoint x: 614, startPoint y: 274, endPoint x: 630, endPoint y: 279, distance: 16.8
click at [695, 279] on font "Qual é o uso principal do Java Development Kit (JDK)?" at bounding box center [786, 283] width 453 height 21
drag, startPoint x: 561, startPoint y: 283, endPoint x: 1033, endPoint y: 281, distance: 472.0
click at [1033, 281] on h3 "6 - Qual é o uso principal do Java Development Kit (JDK)?" at bounding box center [982, 284] width 886 height 25
copy h3 "Qual é o uso principal do Java Development Kit (JDK)?"
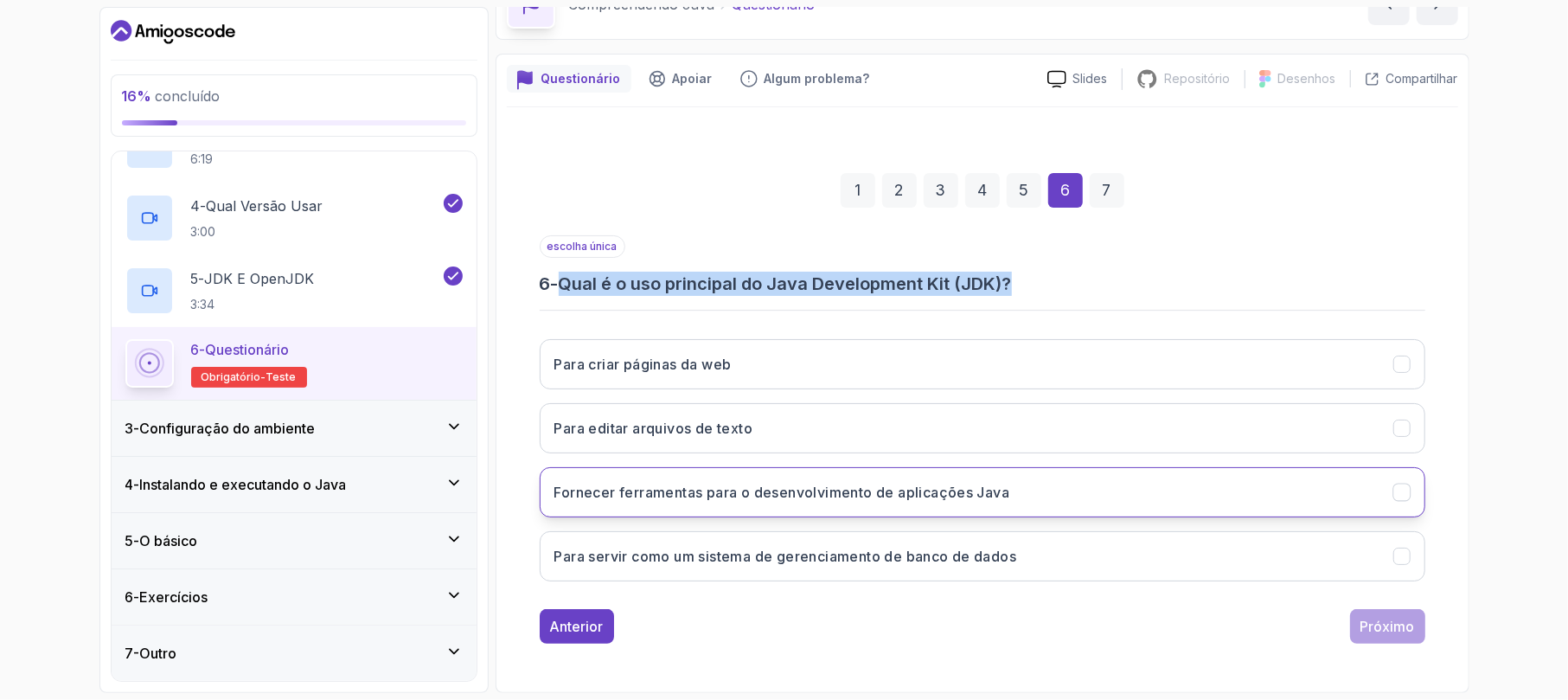
click at [673, 476] on button "Fornecer ferramentas para o desenvolvimento de aplicações Java" at bounding box center [982, 492] width 886 height 50
click at [1385, 618] on font "Próximo" at bounding box center [1389, 626] width 55 height 17
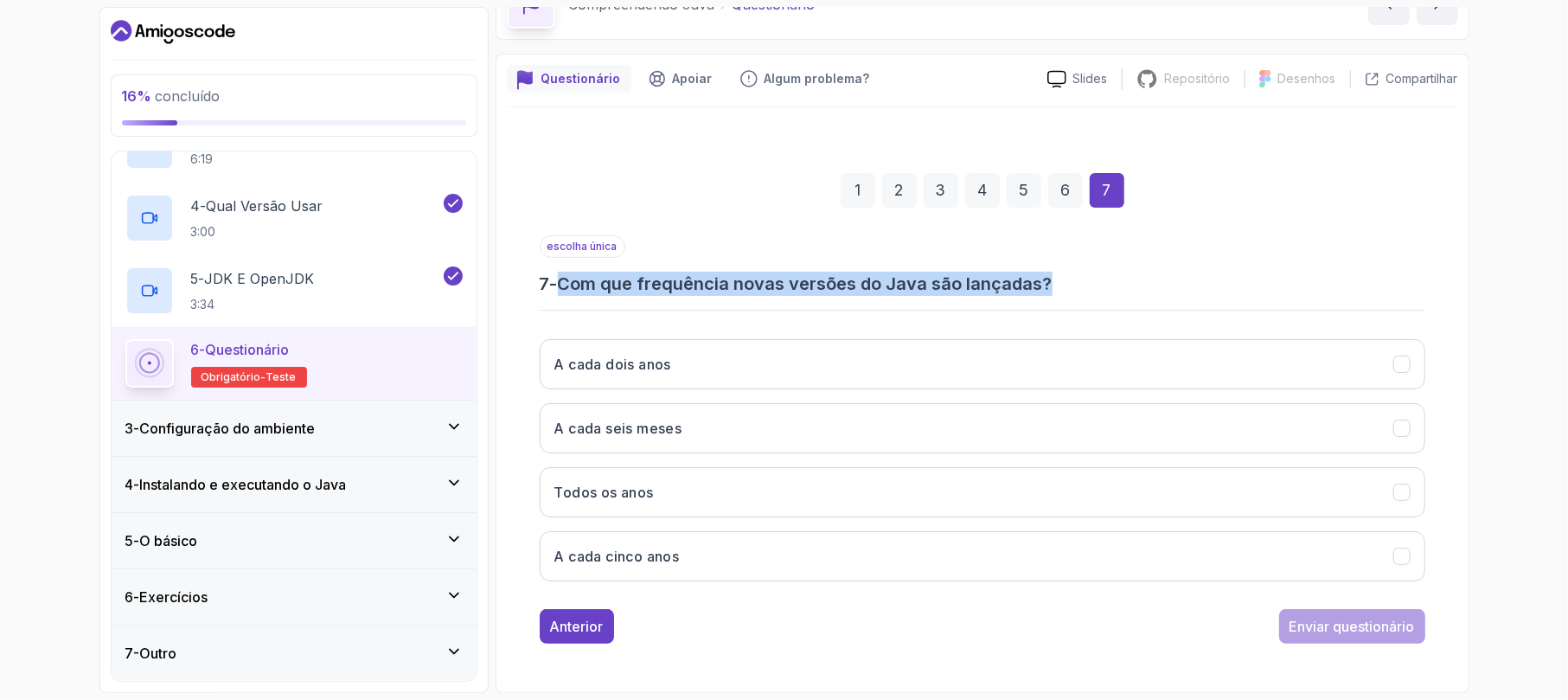
drag, startPoint x: 570, startPoint y: 282, endPoint x: 1181, endPoint y: 266, distance: 611.2
click at [1181, 266] on div "escolha única 7 - Com que frequência novas versões do Java são lançadas?" at bounding box center [982, 265] width 886 height 60
copy font "Com que frequência novas versões do Java são lançadas?"
click at [643, 423] on font "A cada seis meses" at bounding box center [619, 428] width 128 height 17
click at [1374, 622] on font "Enviar questionário" at bounding box center [1353, 626] width 126 height 17
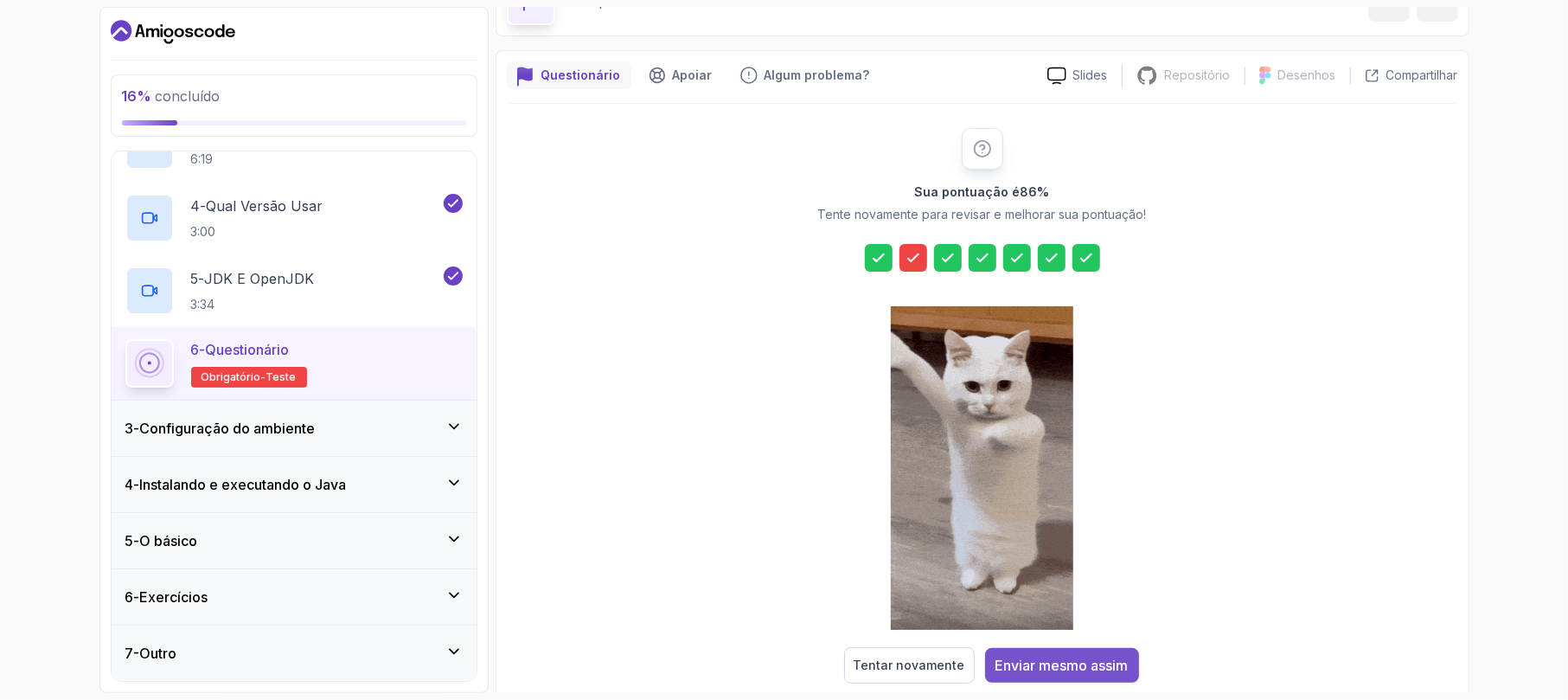
click at [1073, 665] on font "Enviar mesmo assim" at bounding box center [1062, 665] width 133 height 17
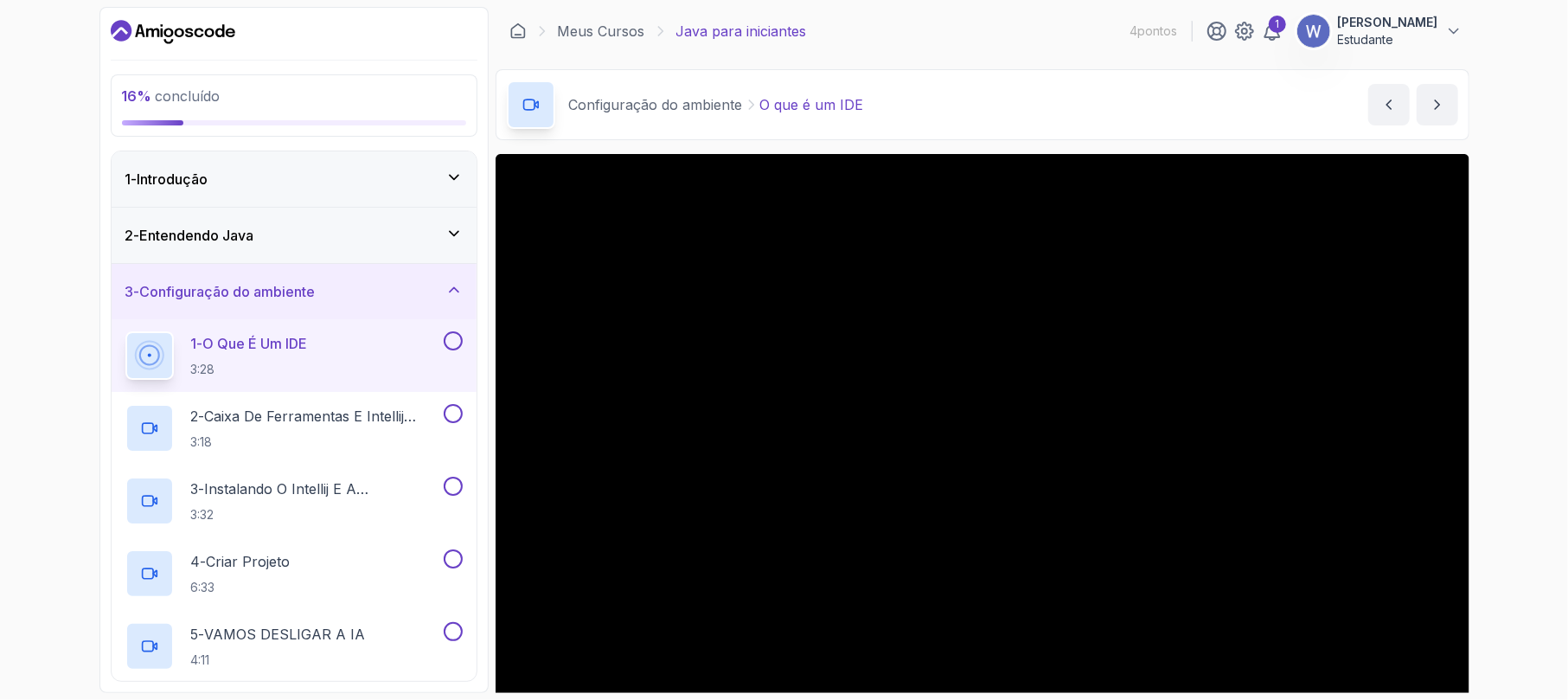
click at [458, 230] on icon at bounding box center [454, 233] width 17 height 17
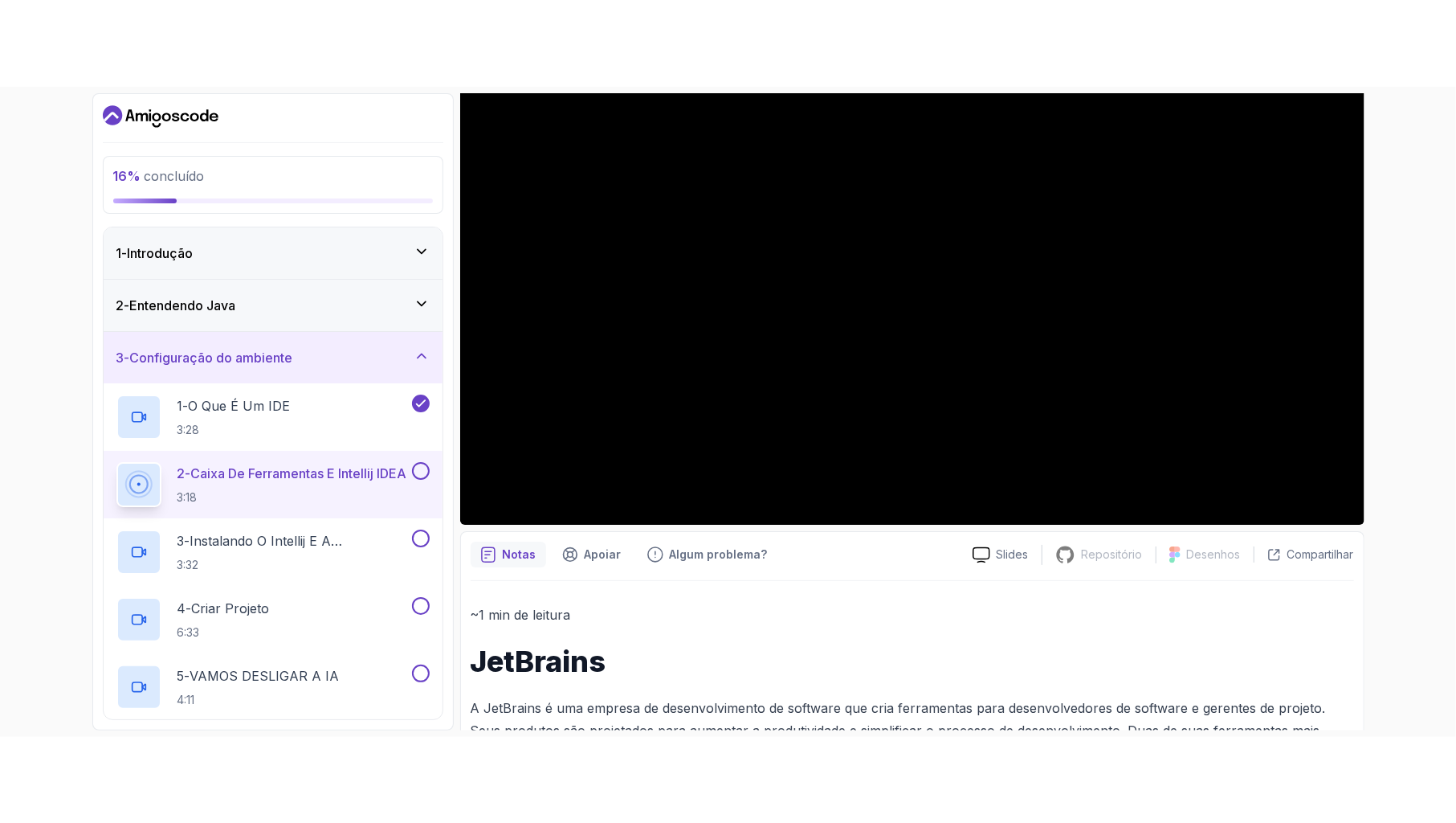
scroll to position [107, 0]
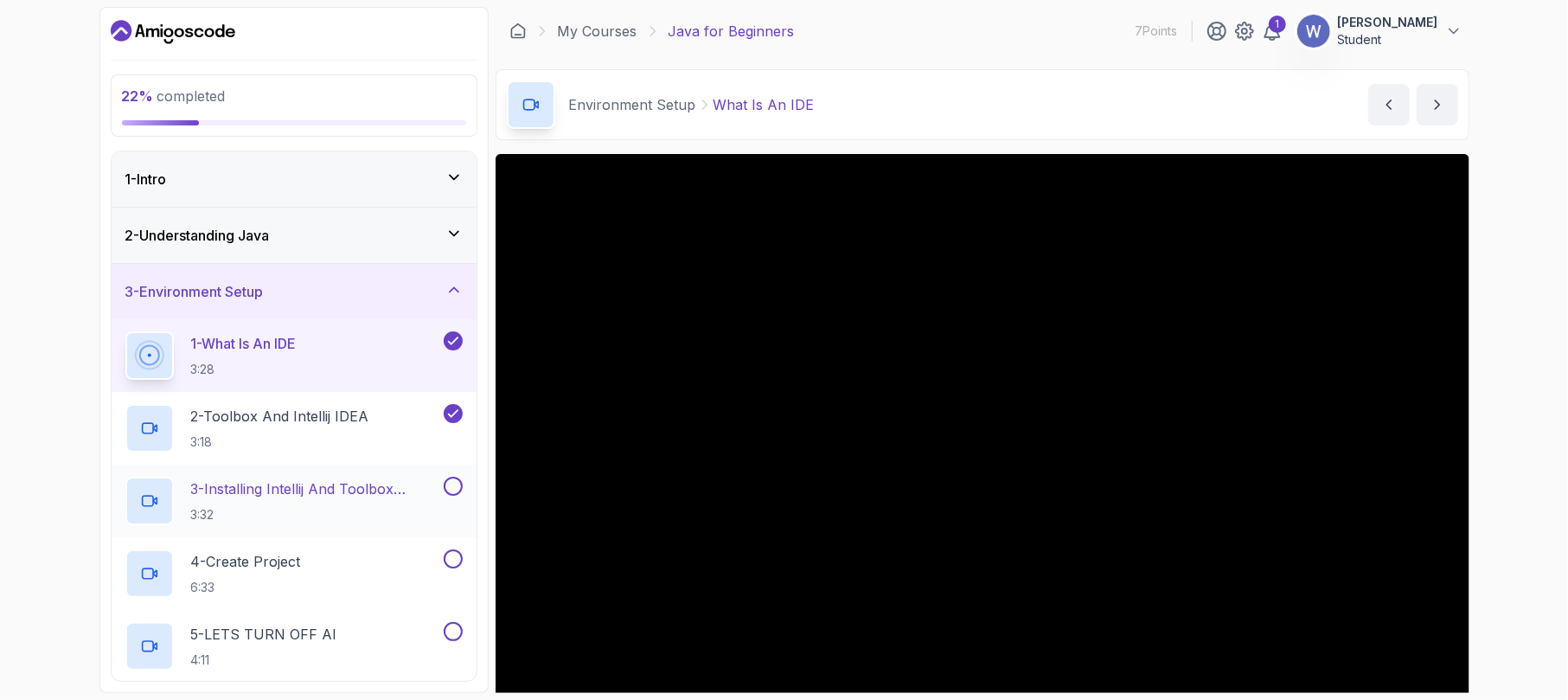
click at [437, 476] on div "3 - Installing Intellij And Toolbox Configuration 3:32" at bounding box center [294, 501] width 365 height 73
click at [357, 493] on p "3 - Installing Intellij And Toolbox Configuration" at bounding box center [315, 488] width 249 height 21
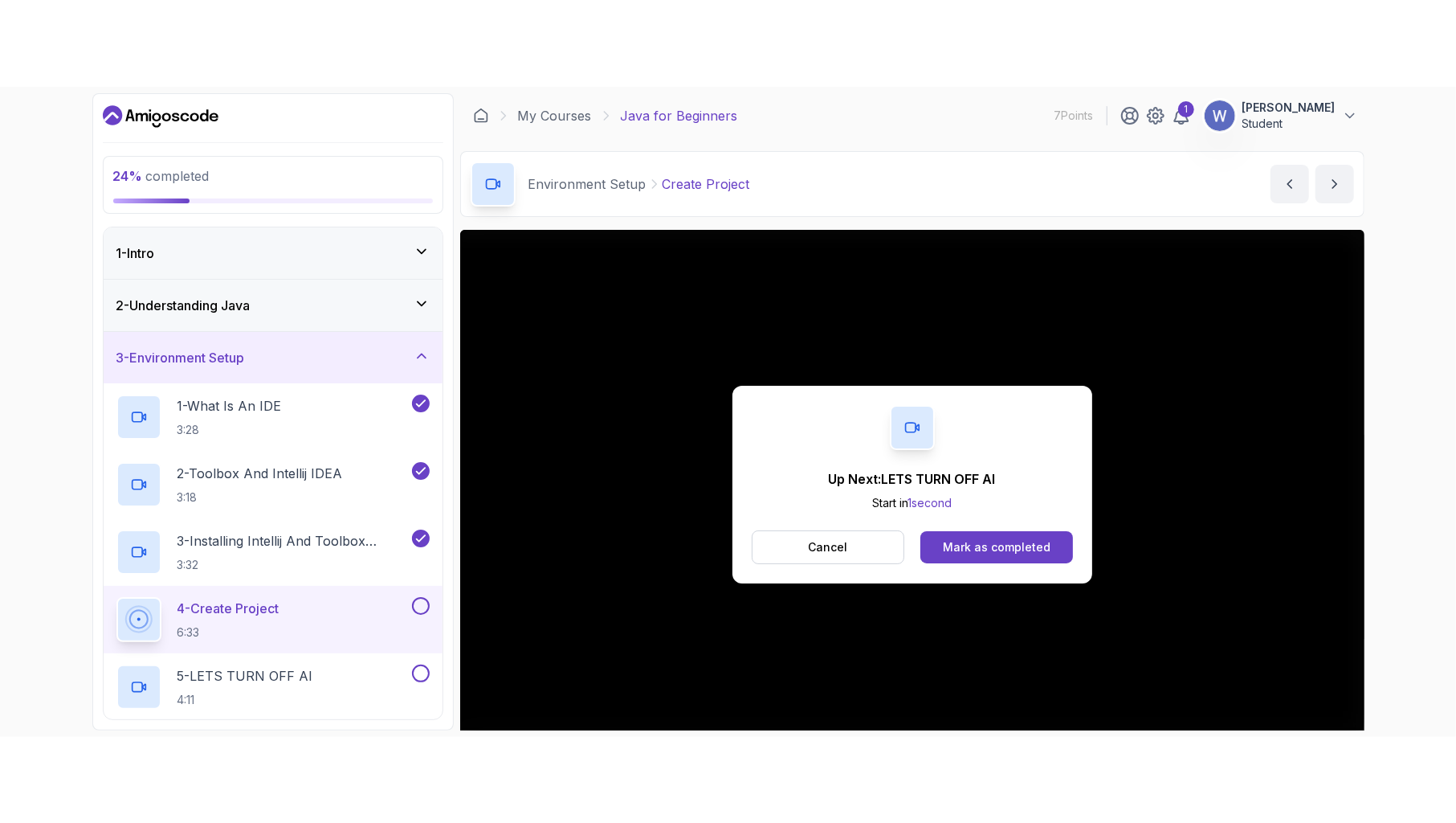
scroll to position [107, 0]
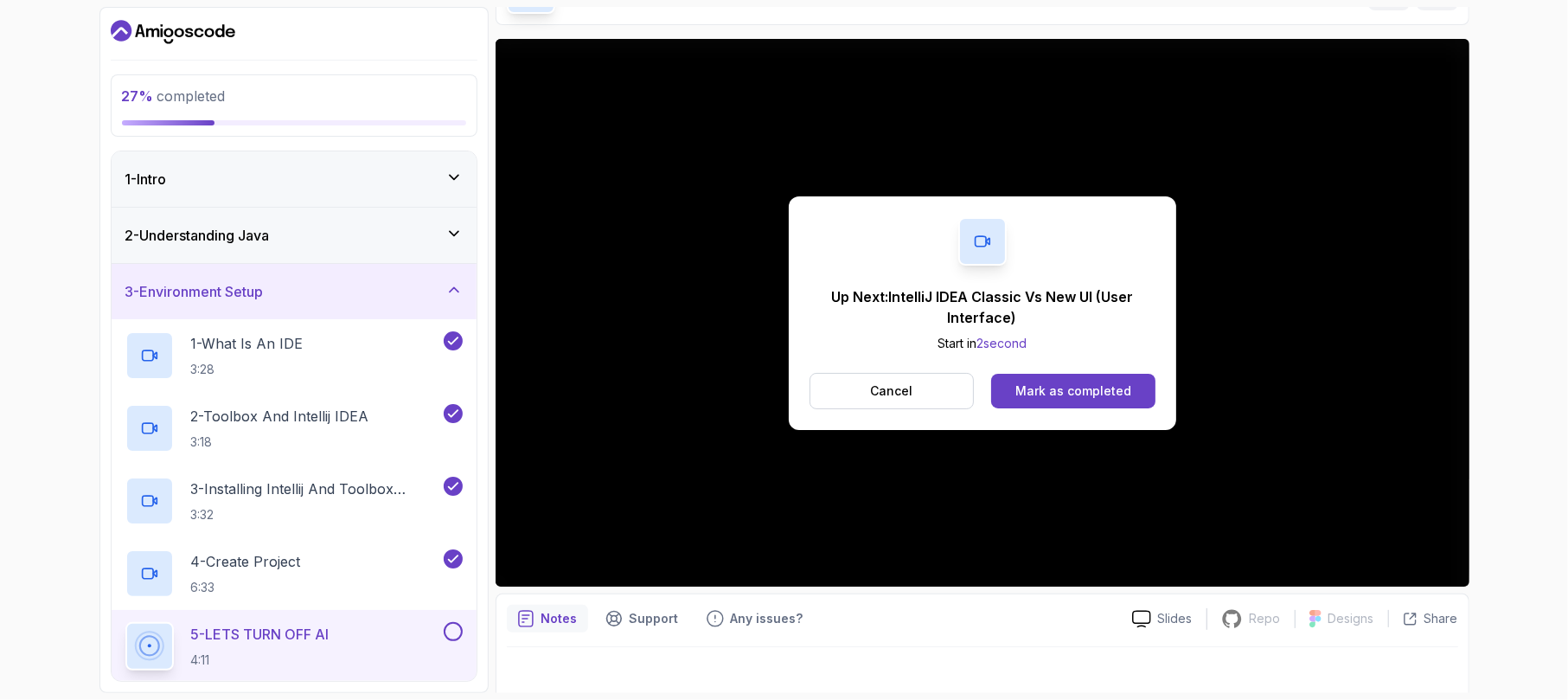
scroll to position [129, 0]
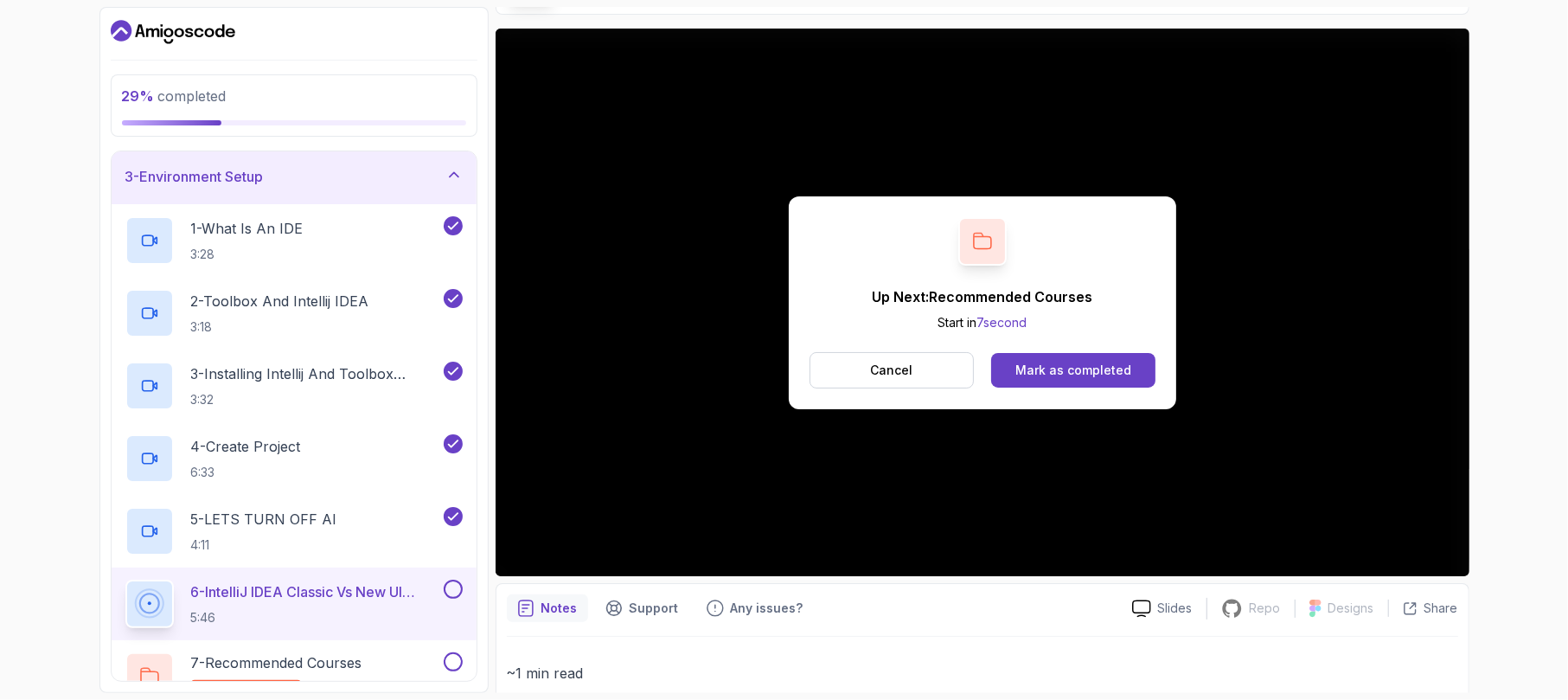
scroll to position [116, 0]
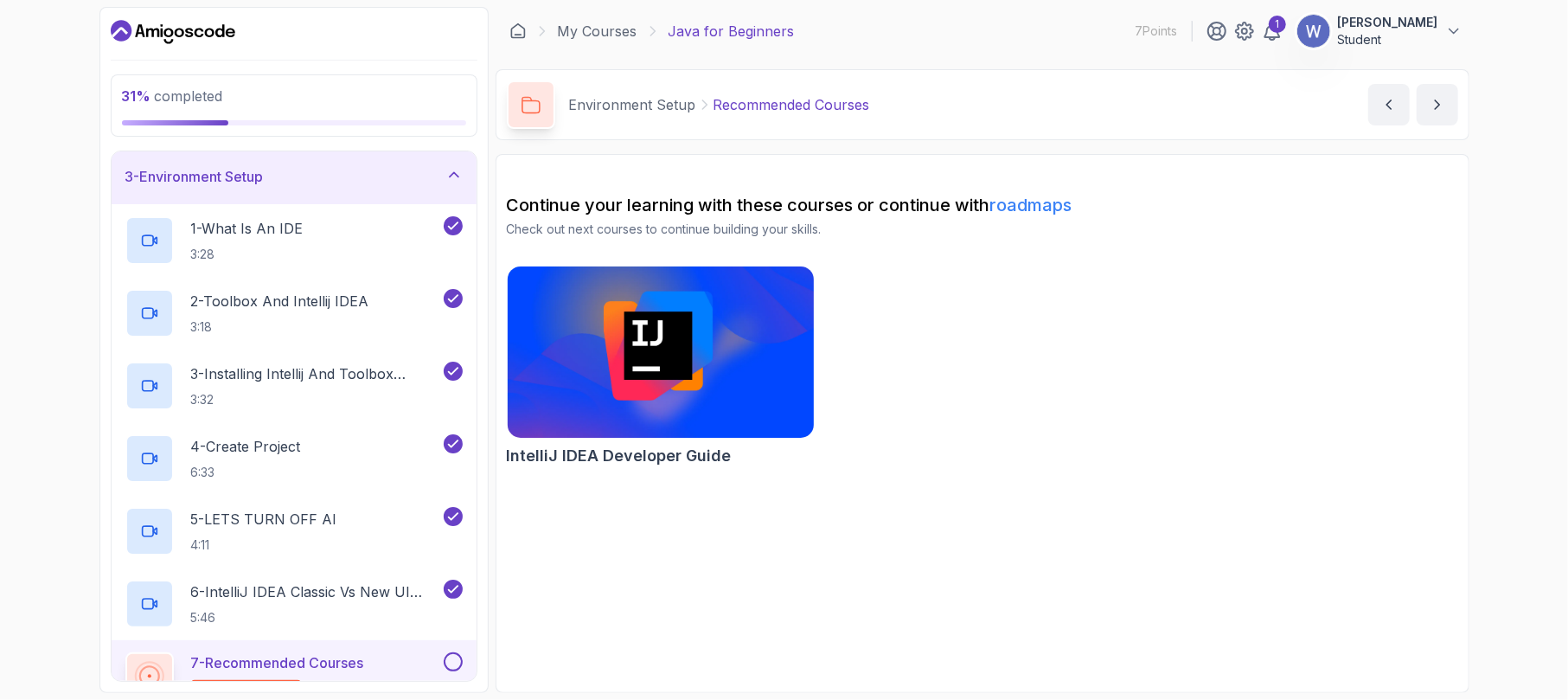
click at [641, 343] on img at bounding box center [660, 352] width 322 height 179
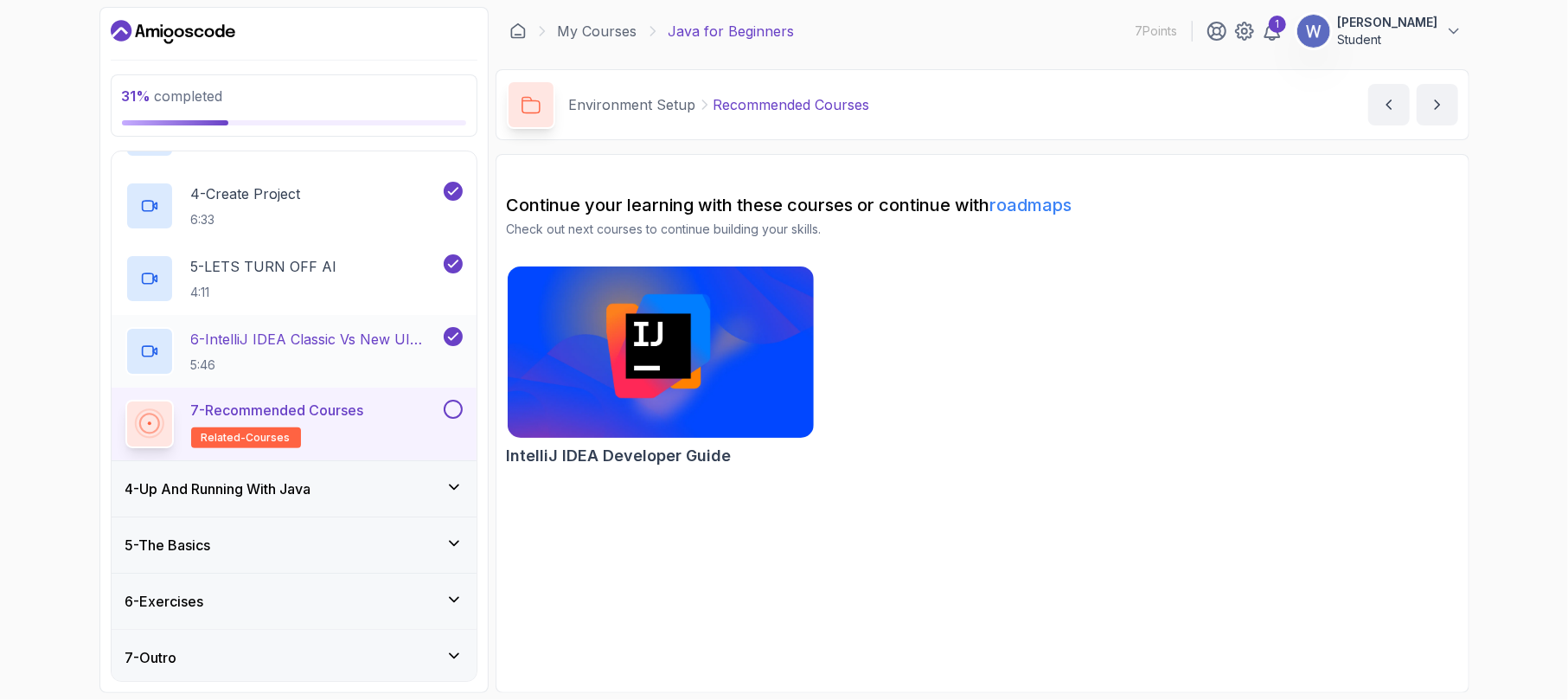
scroll to position [375, 0]
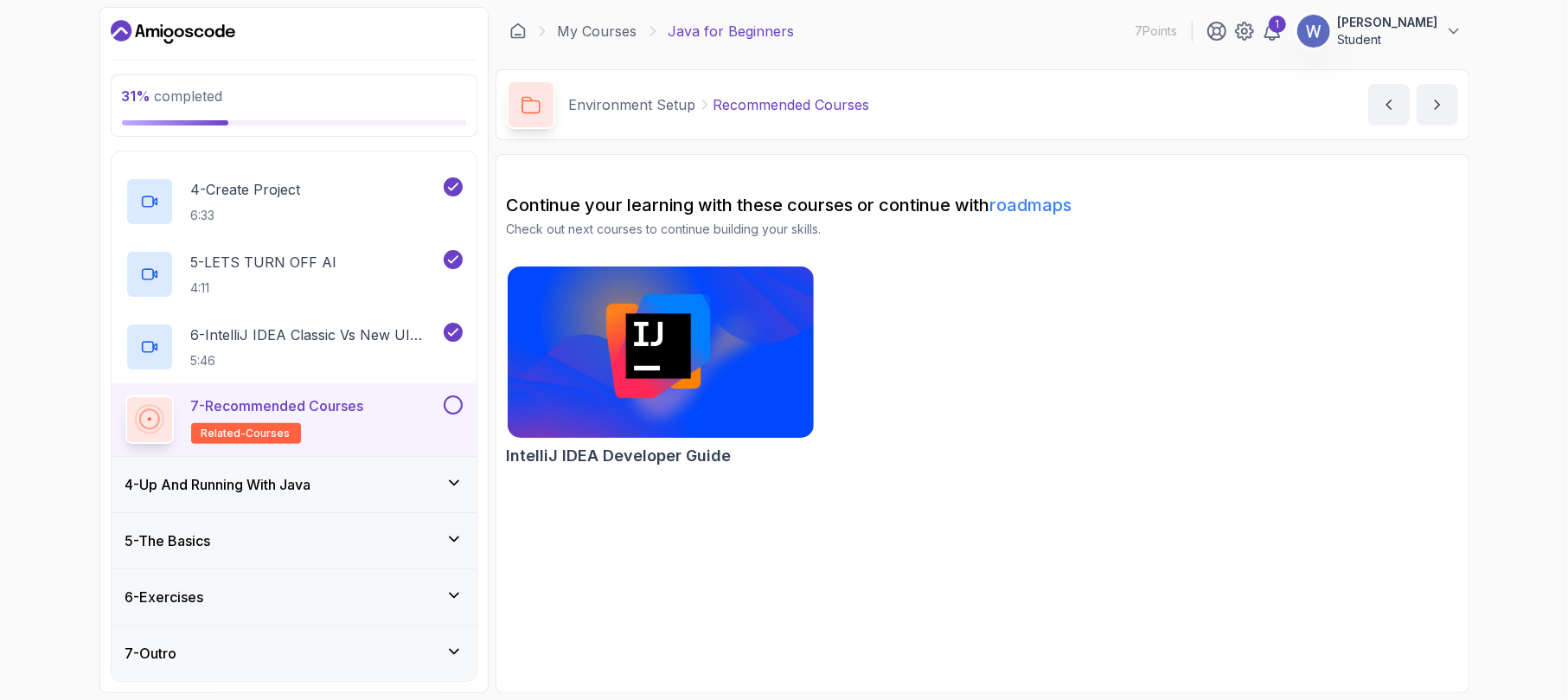
click at [315, 410] on p "7 - Recommended Courses" at bounding box center [277, 406] width 173 height 21
click at [241, 430] on span "related-courses" at bounding box center [246, 434] width 89 height 14
click at [329, 418] on h2 "7 - Recommended Courses related-courses" at bounding box center [277, 419] width 173 height 48
click at [330, 419] on h2 "7 - Recommended Courses related-courses" at bounding box center [277, 419] width 173 height 48
click at [457, 405] on button at bounding box center [453, 405] width 19 height 19
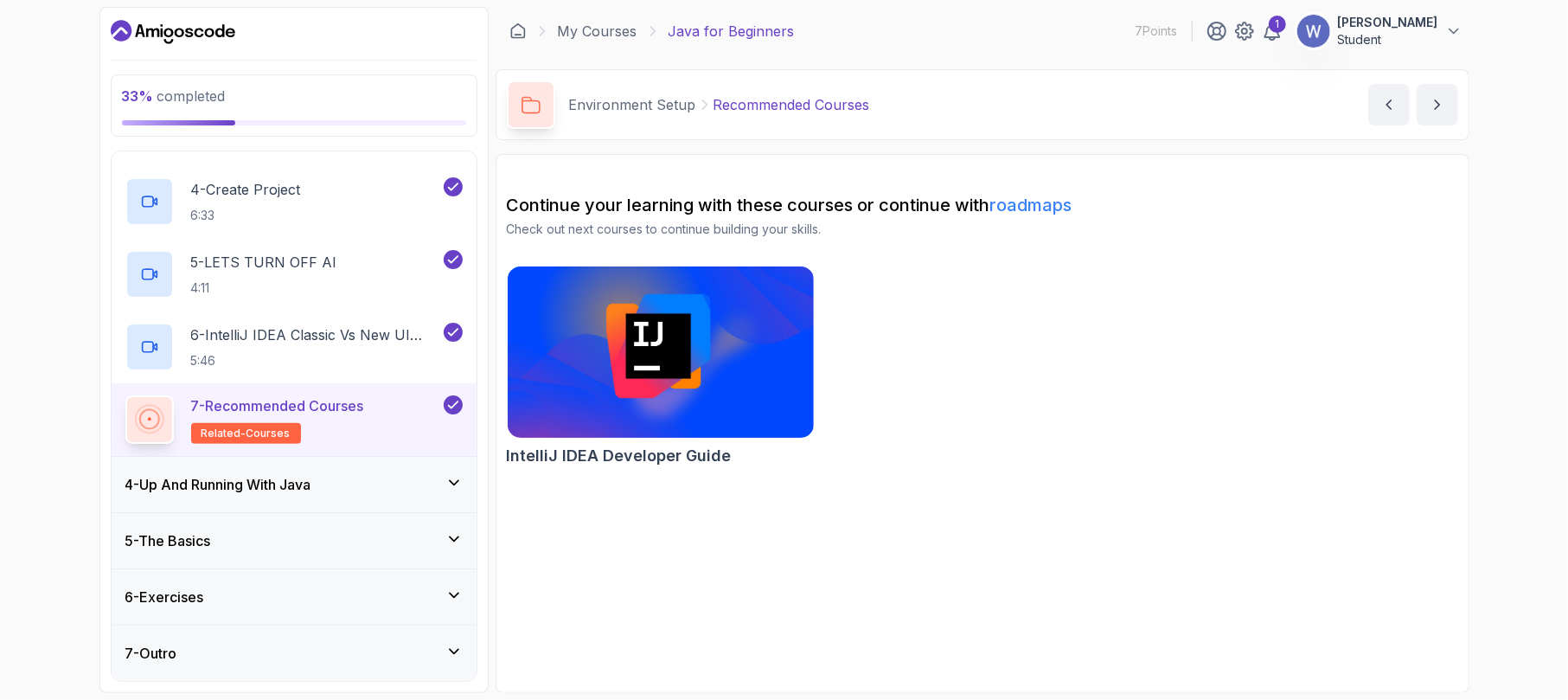
click at [399, 414] on div "7 - Recommended Courses related-courses" at bounding box center [282, 419] width 315 height 48
click at [262, 427] on span "related-courses" at bounding box center [246, 434] width 89 height 14
click at [447, 405] on icon at bounding box center [453, 404] width 15 height 17
click at [448, 402] on button at bounding box center [453, 405] width 19 height 19
click at [451, 403] on icon at bounding box center [453, 404] width 15 height 17
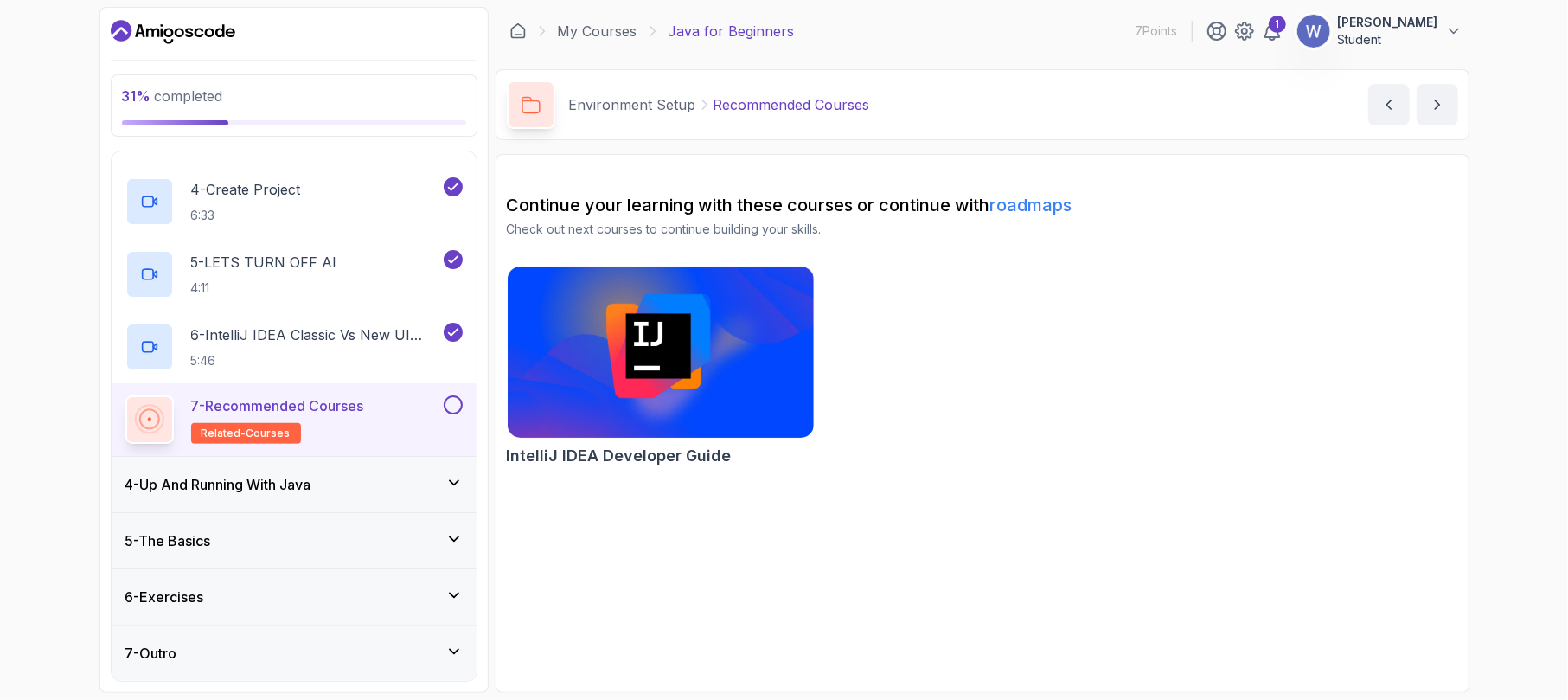
click at [263, 427] on span "related-courses" at bounding box center [246, 434] width 89 height 14
click at [264, 427] on span "related-courses" at bounding box center [246, 434] width 89 height 14
click at [457, 408] on div "7 - Recommended Courses related-courses" at bounding box center [294, 419] width 365 height 73
click at [448, 405] on button at bounding box center [453, 405] width 19 height 19
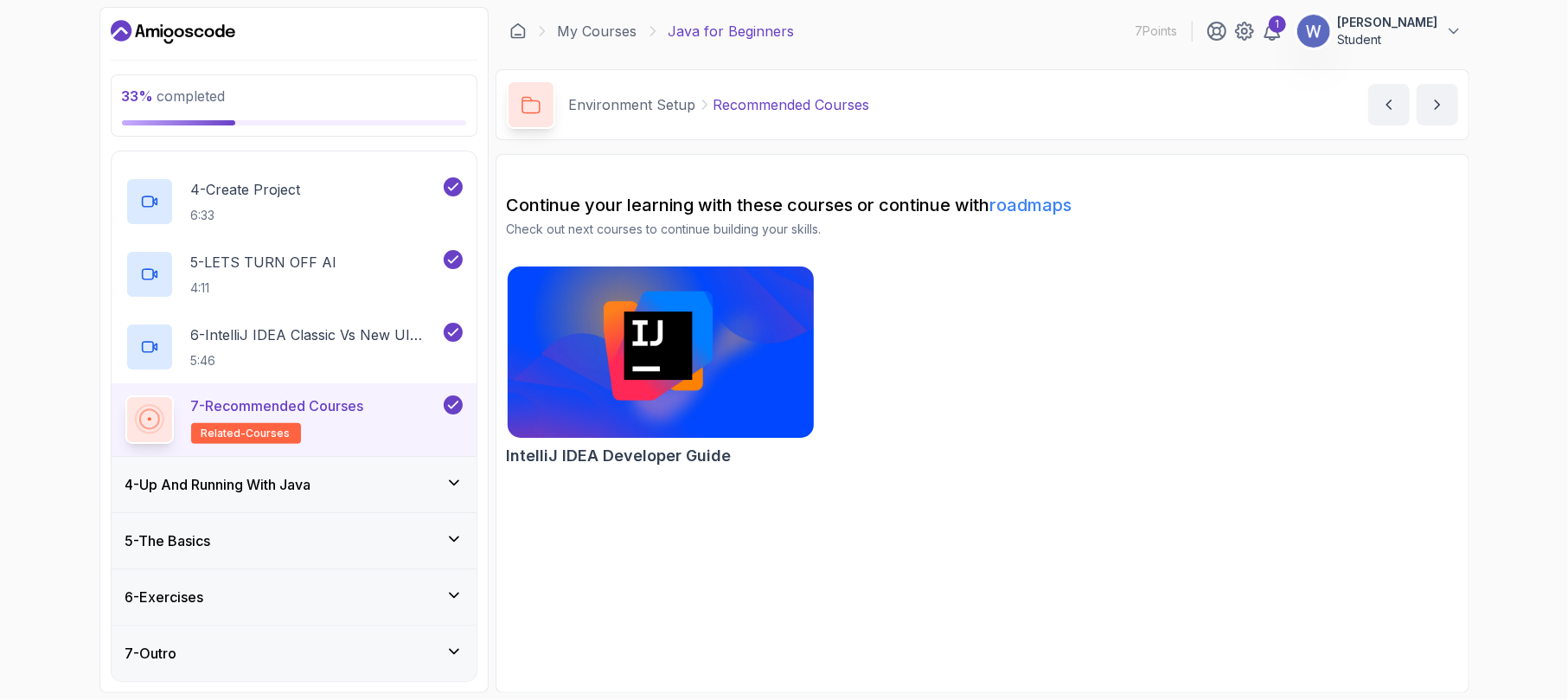
click at [620, 375] on img at bounding box center [660, 352] width 322 height 179
click at [427, 485] on div "4 - Up And Running With Java" at bounding box center [294, 485] width 337 height 21
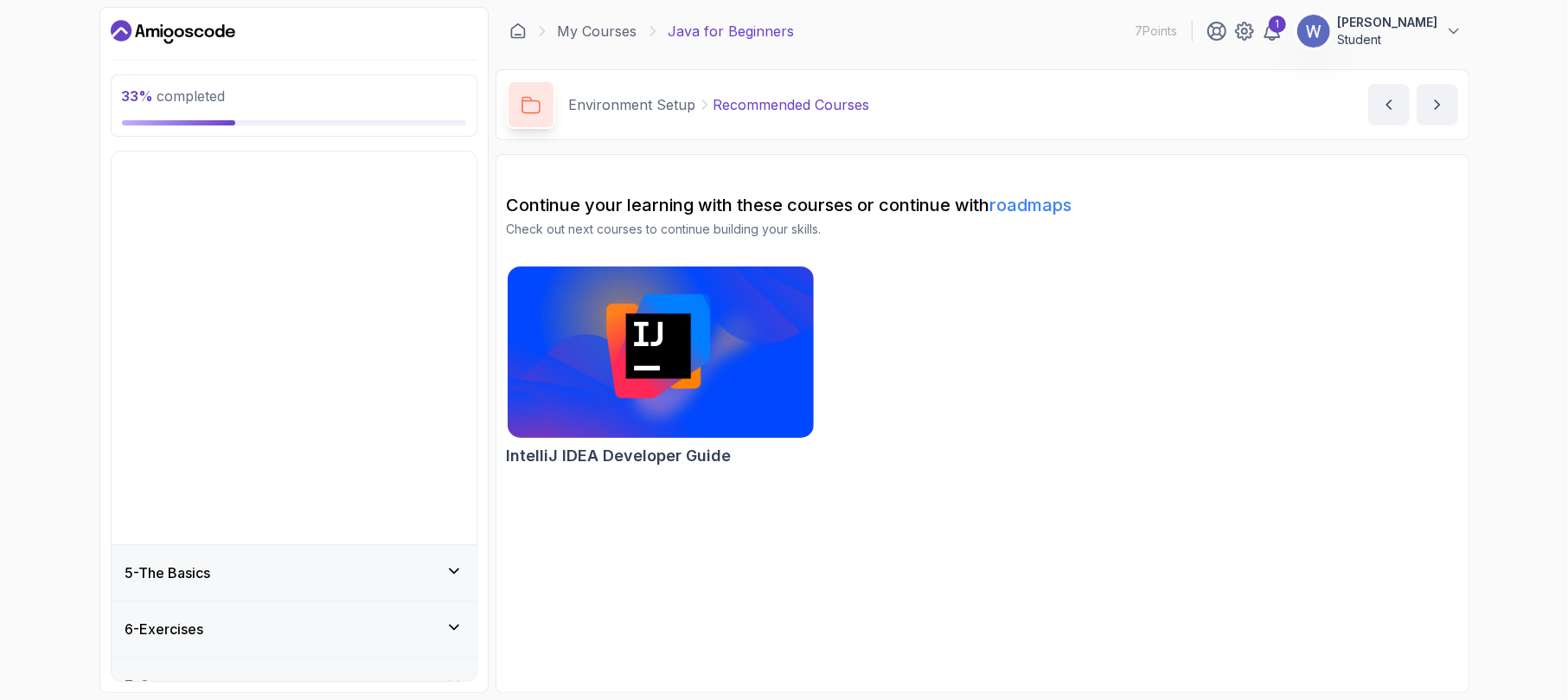
scroll to position [0, 0]
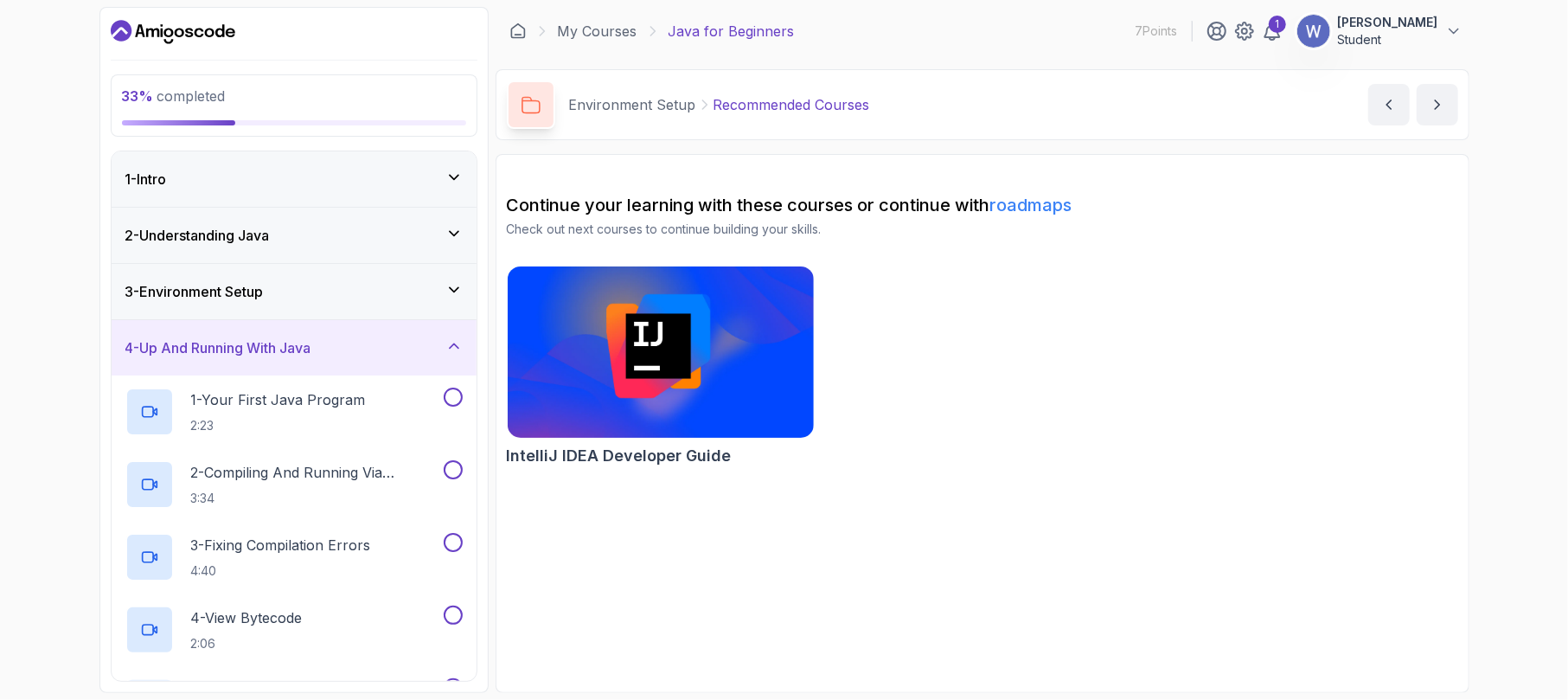
click at [365, 350] on div "4 - Up And Running With Java" at bounding box center [294, 348] width 337 height 21
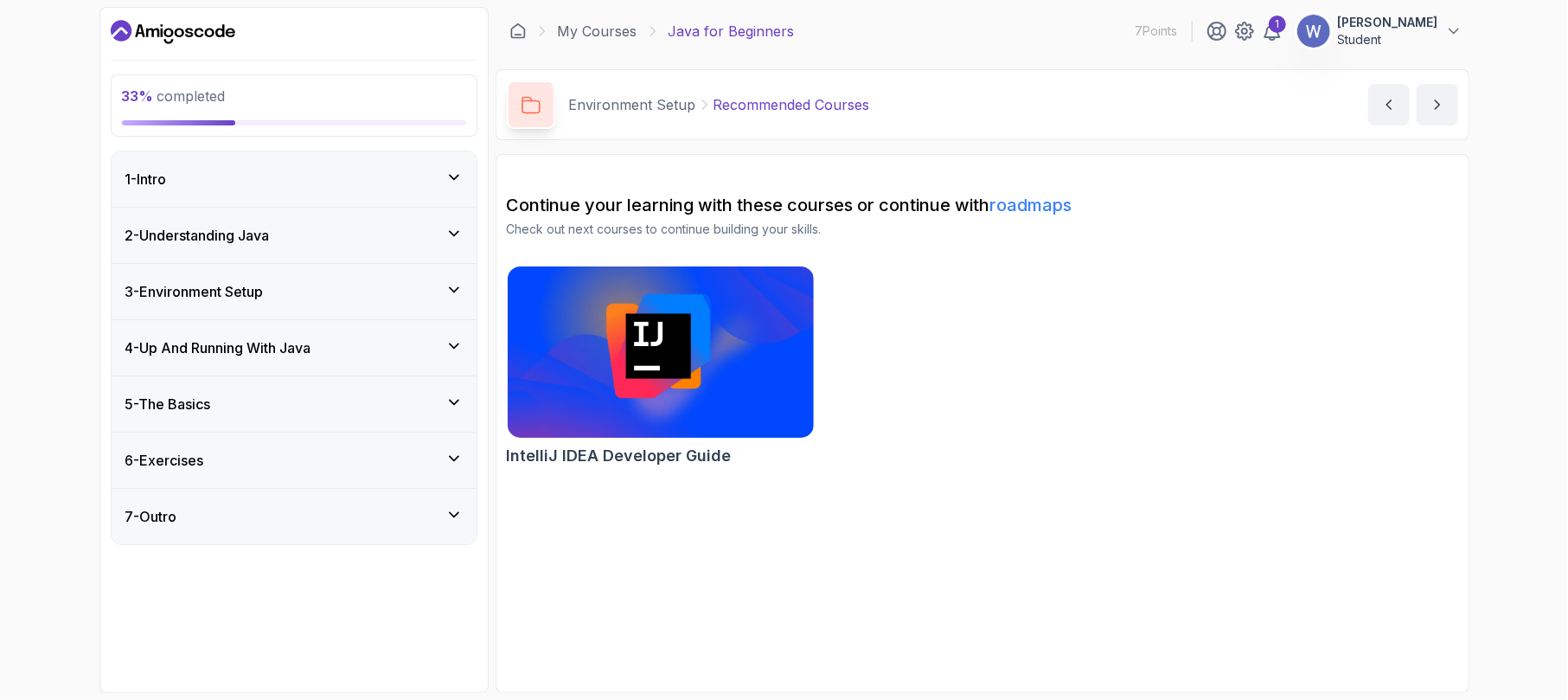
click at [365, 350] on div "4 - Up And Running With Java" at bounding box center [294, 348] width 337 height 21
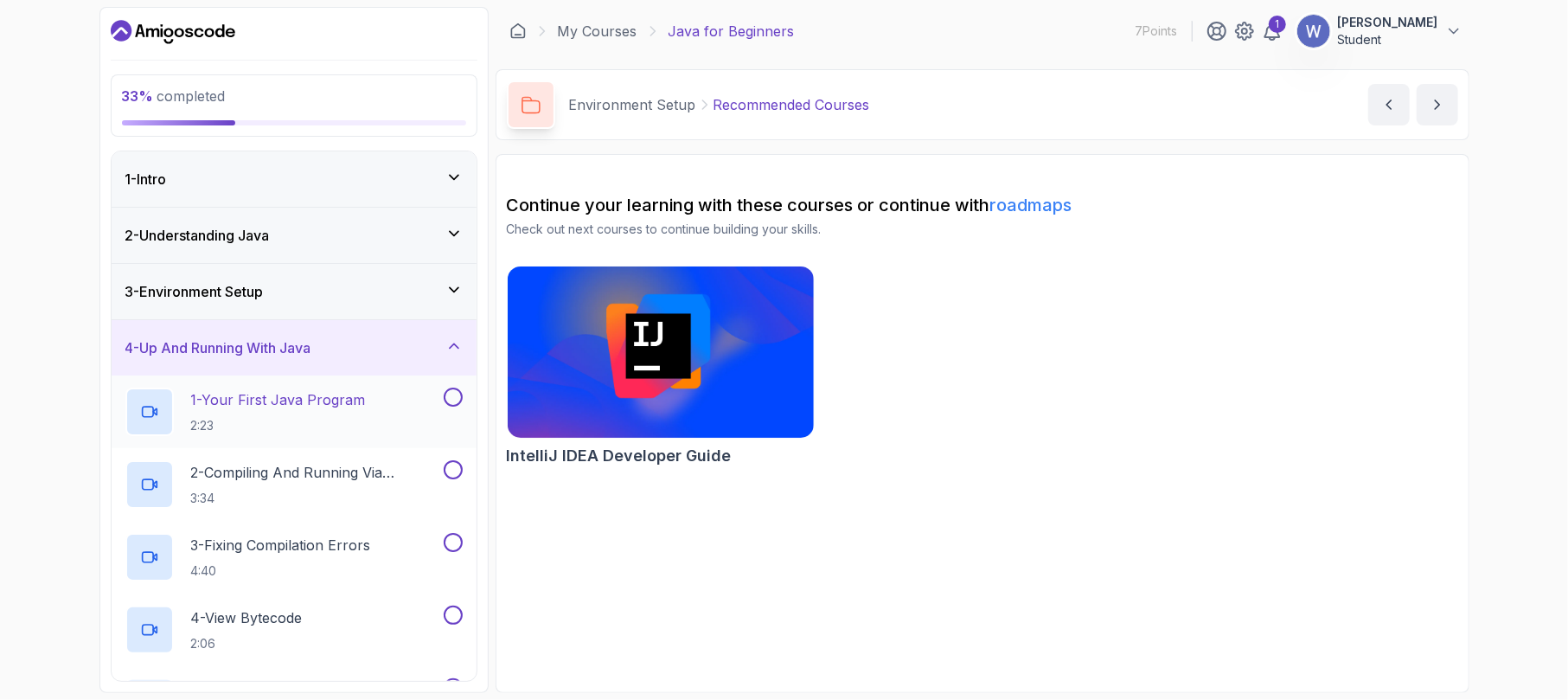
click at [331, 409] on p "1 - Your First Java Program" at bounding box center [278, 400] width 175 height 21
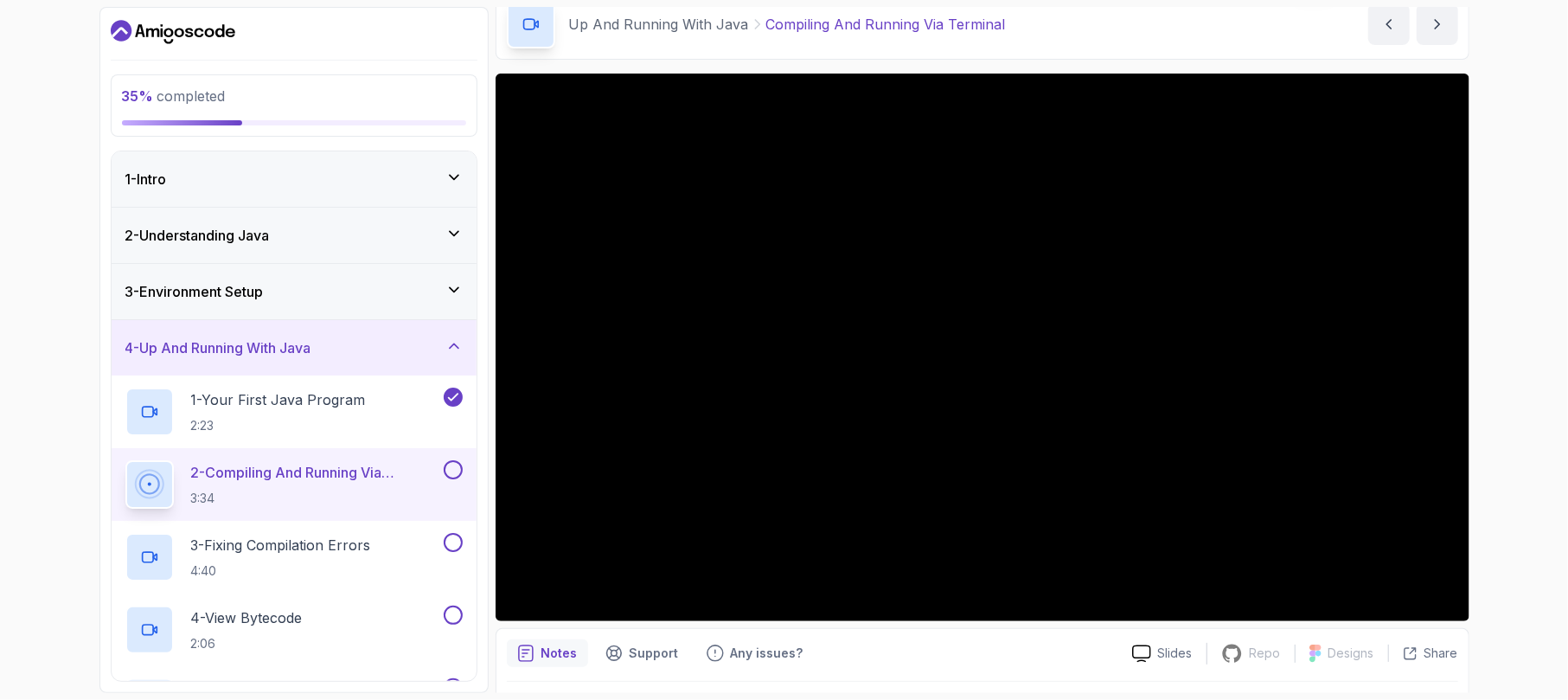
scroll to position [115, 0]
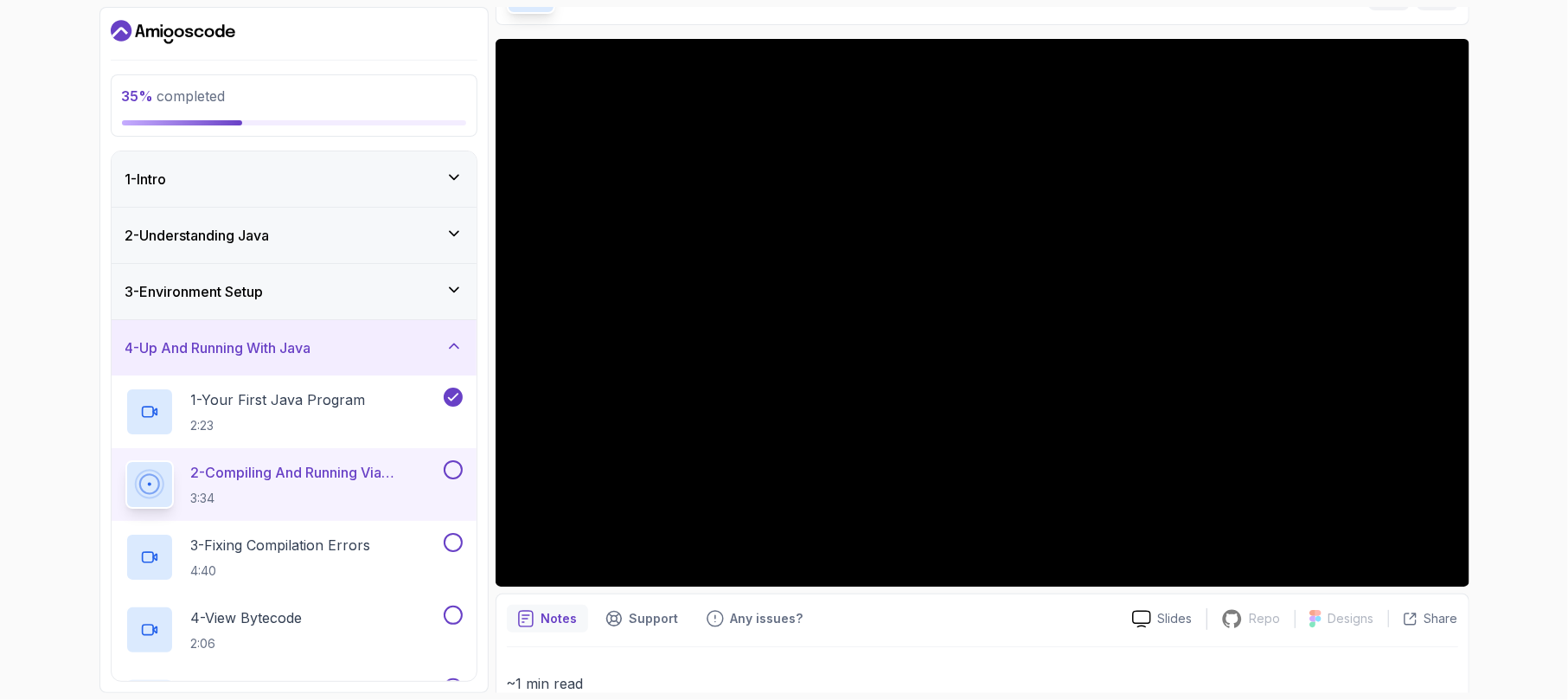
click at [356, 468] on p "2 - Compiling And Running Via Terminal" at bounding box center [315, 472] width 249 height 21
click at [292, 475] on p "2 - Compiling And Running Via Terminal" at bounding box center [315, 472] width 249 height 21
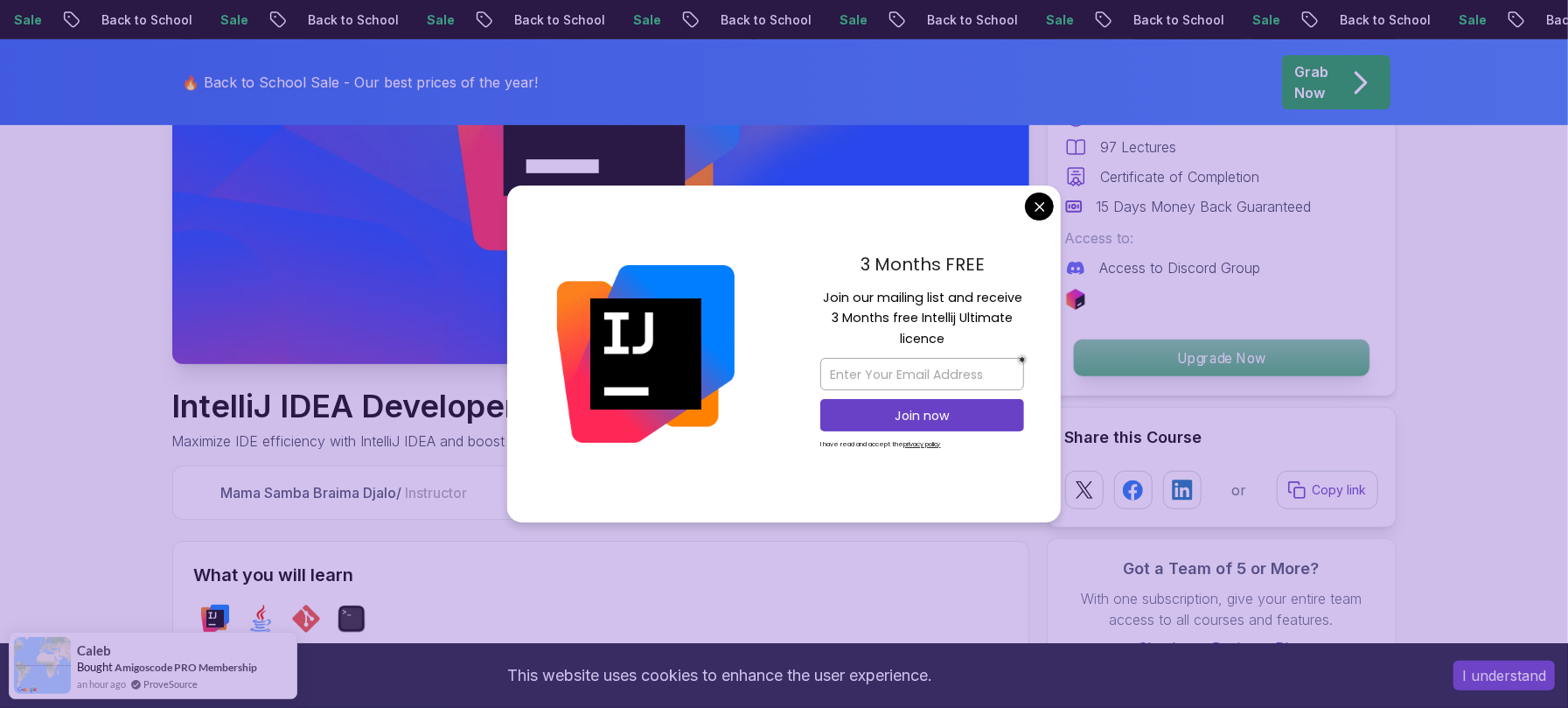
scroll to position [350, 0]
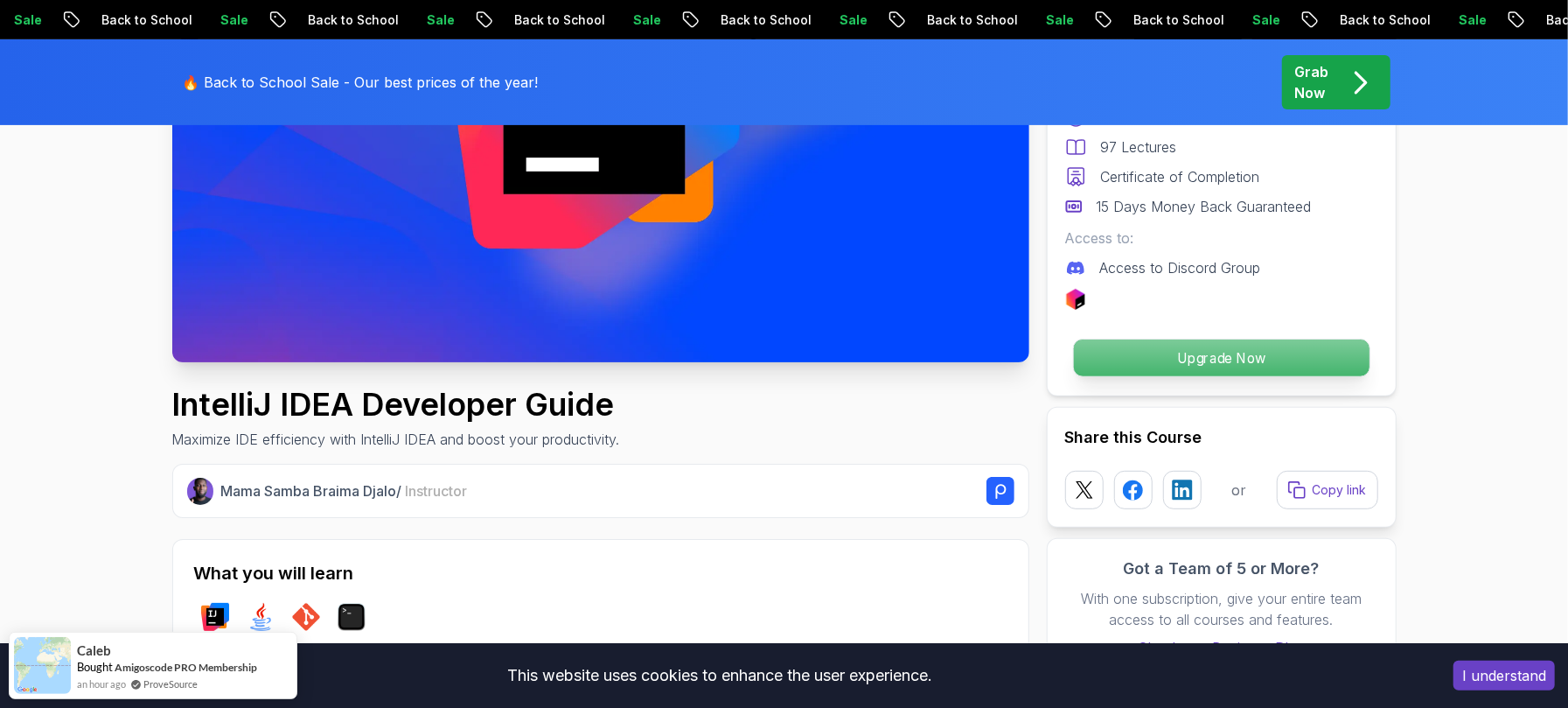
click at [1225, 360] on p "Upgrade Now" at bounding box center [1221, 357] width 296 height 36
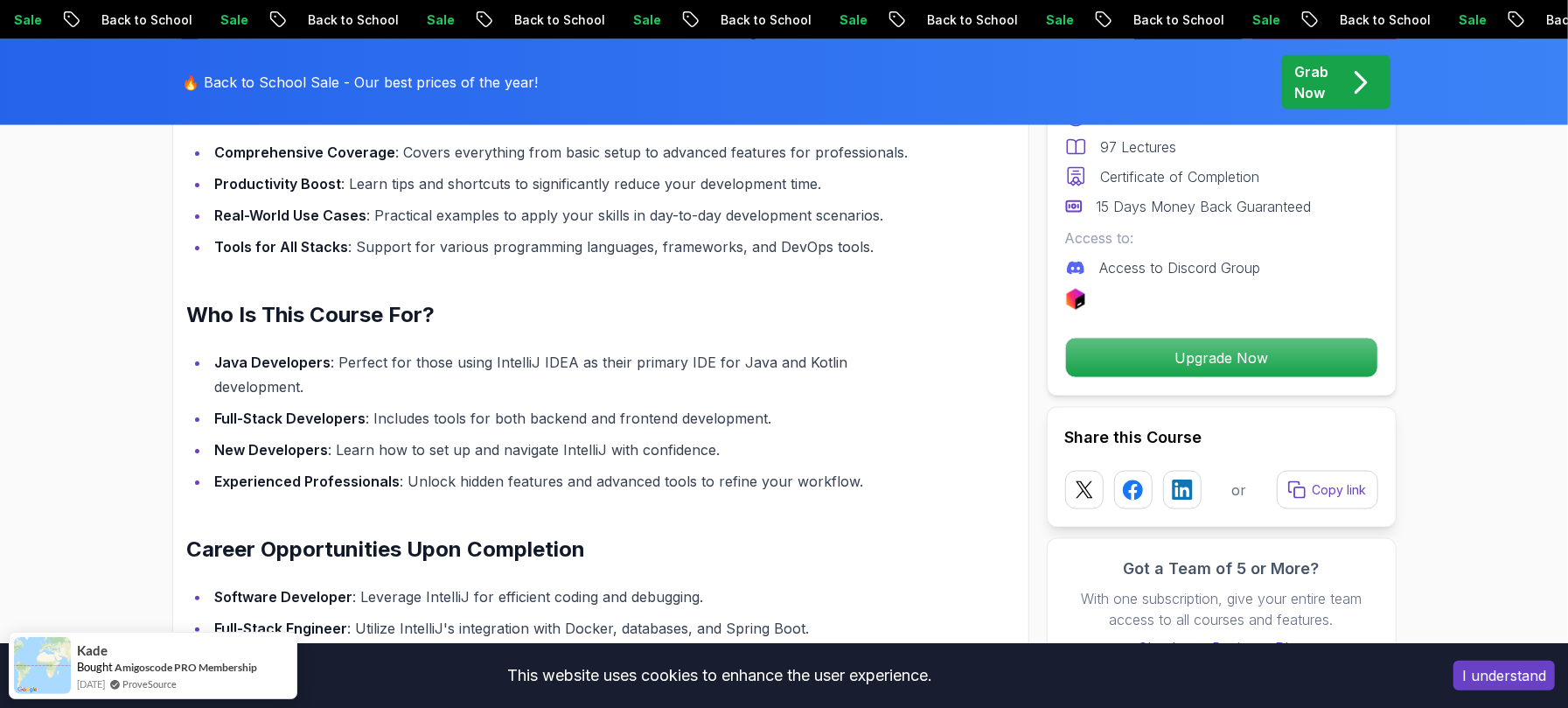
scroll to position [1750, 0]
